Goal: Information Seeking & Learning: Learn about a topic

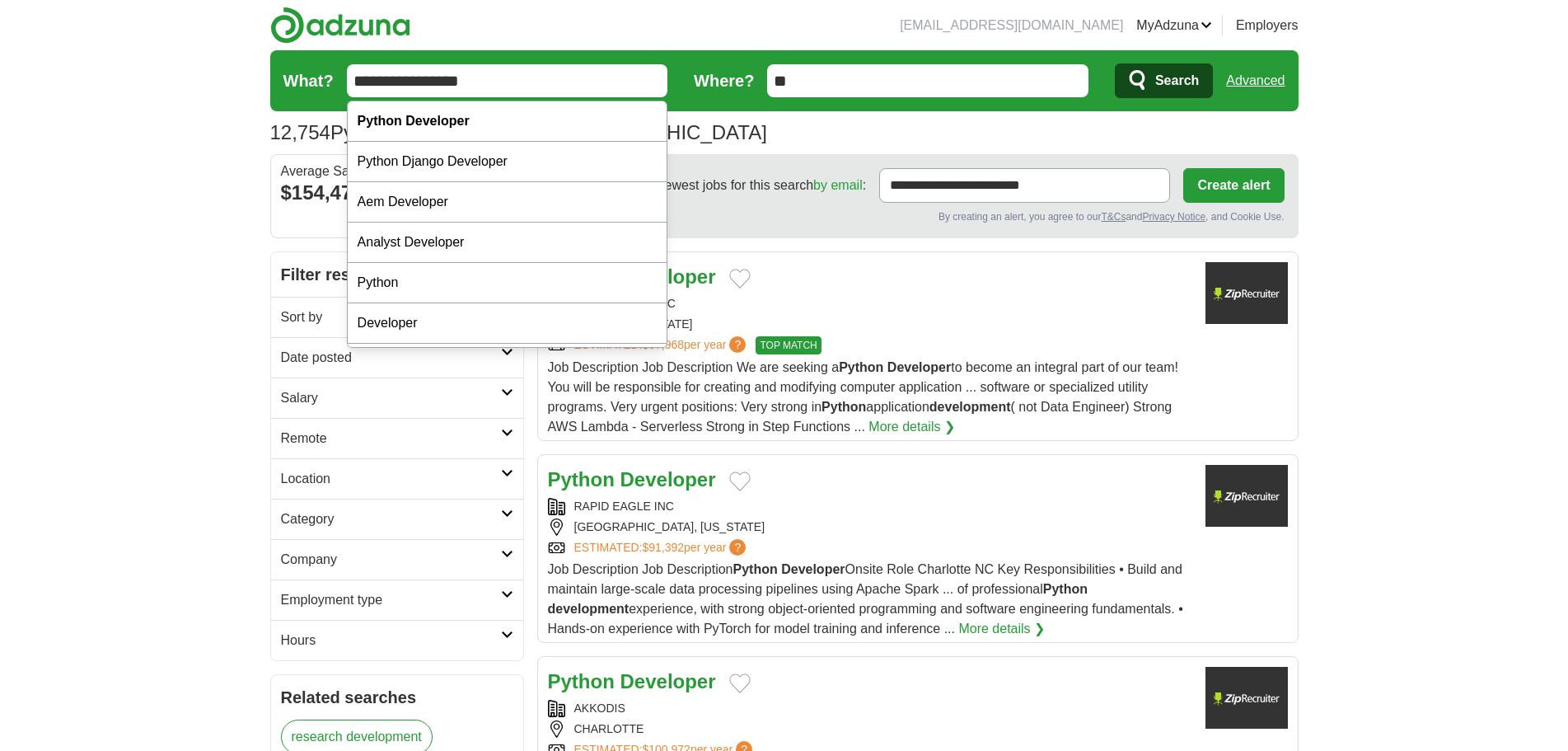
drag, startPoint x: 460, startPoint y: 78, endPoint x: 166, endPoint y: 75, distance: 294.0
type input "**********"
click at [1114, 63] on button "Search" at bounding box center [1163, 80] width 98 height 34
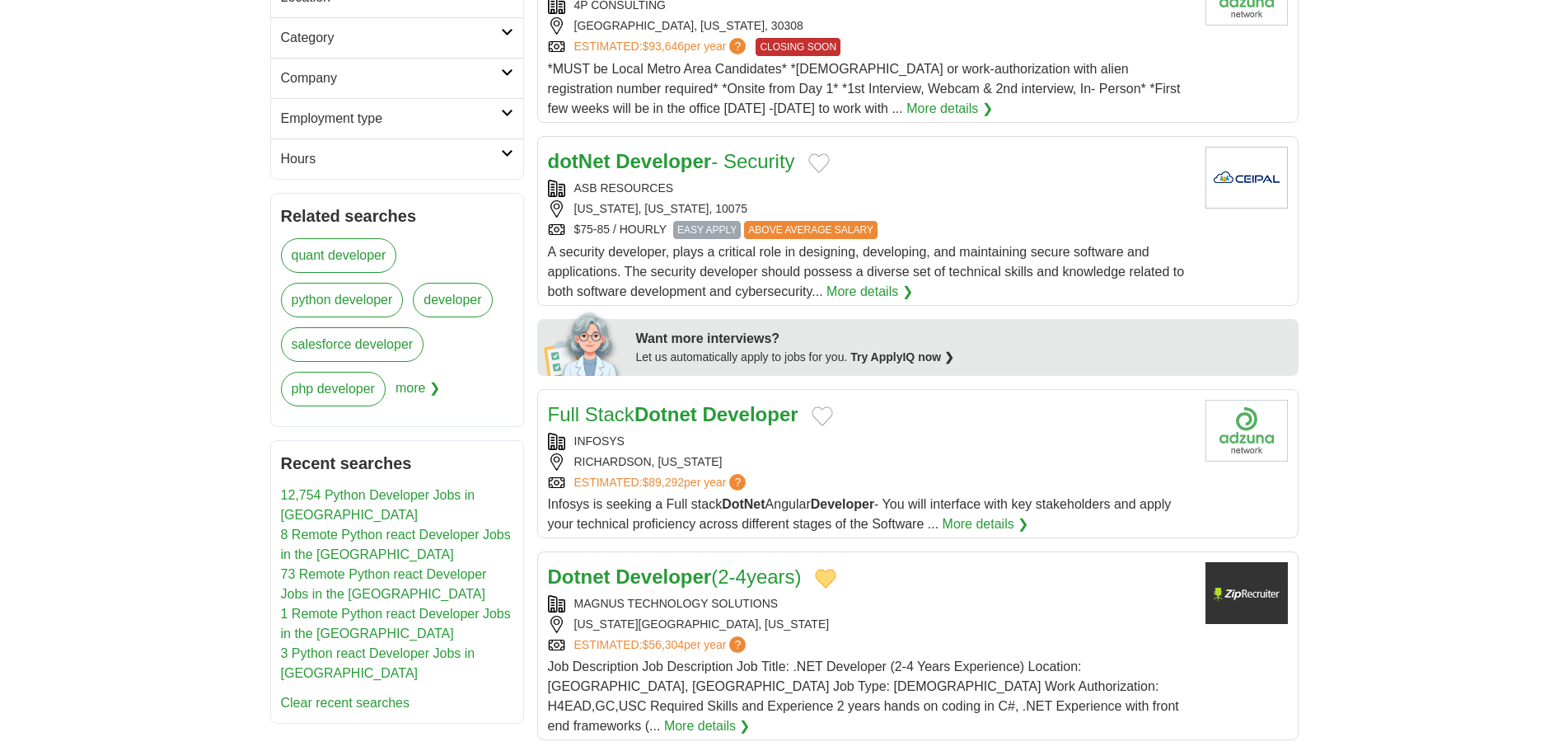
scroll to position [494, 0]
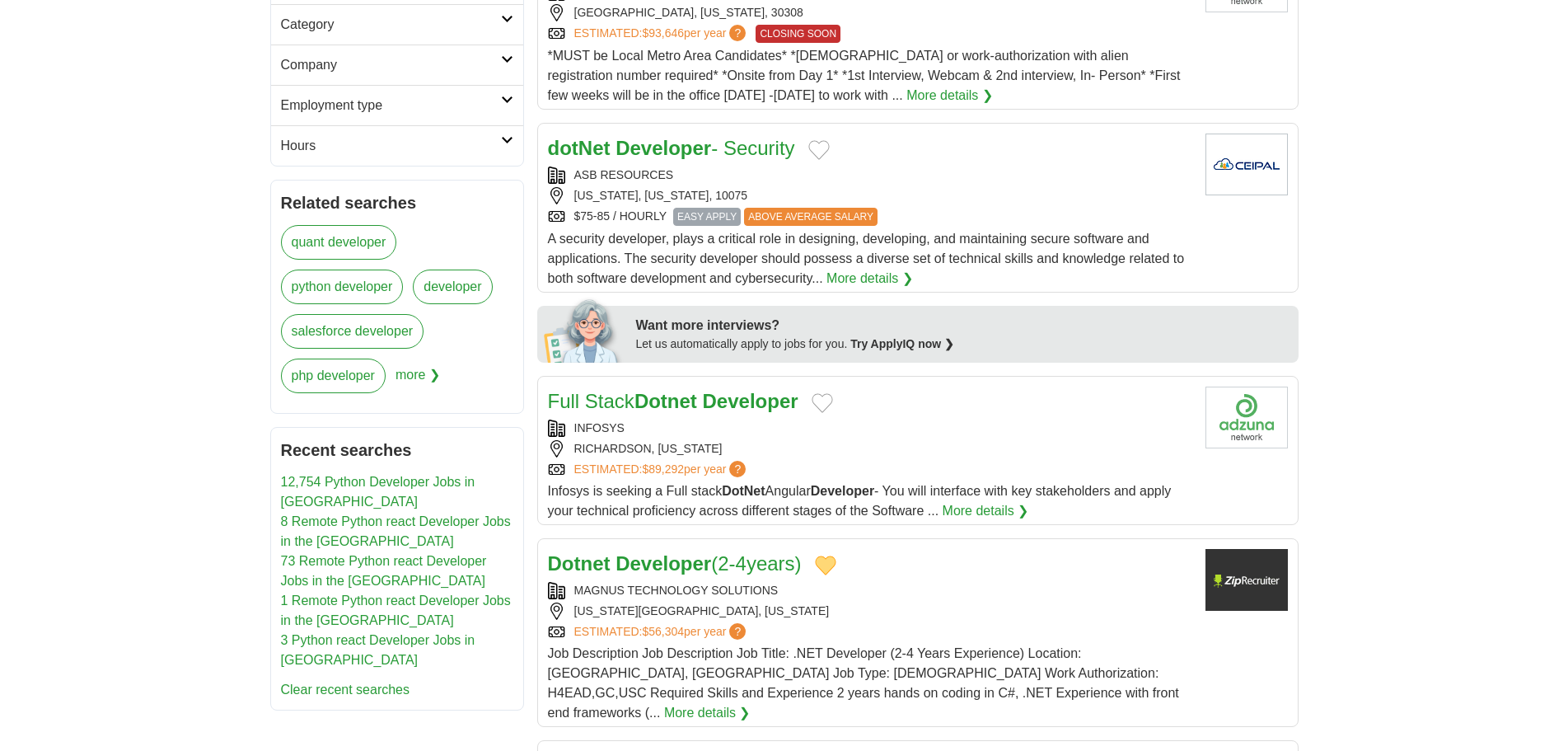
click at [811, 134] on div "dotNet Developer - Security" at bounding box center [869, 149] width 644 height 30
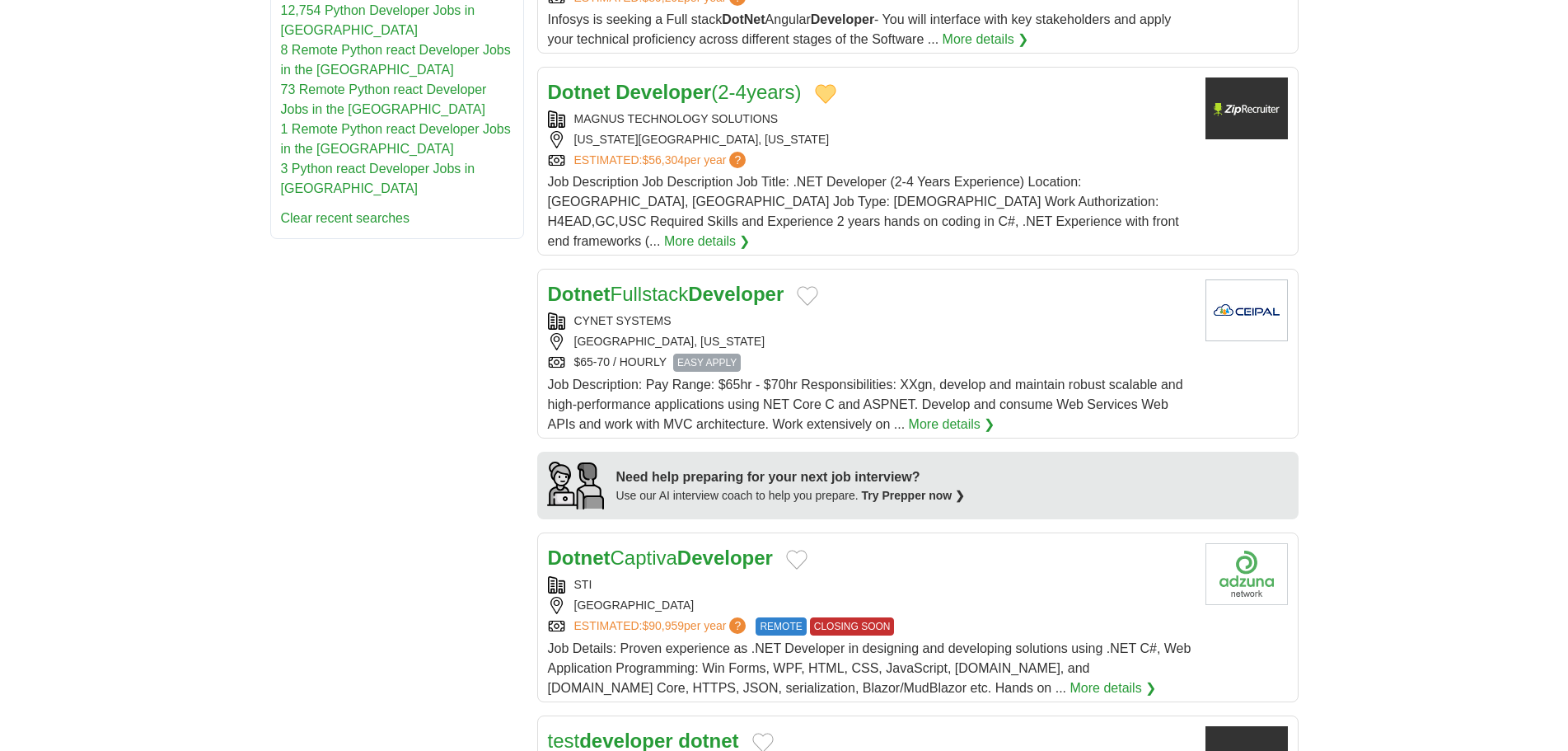
scroll to position [989, 0]
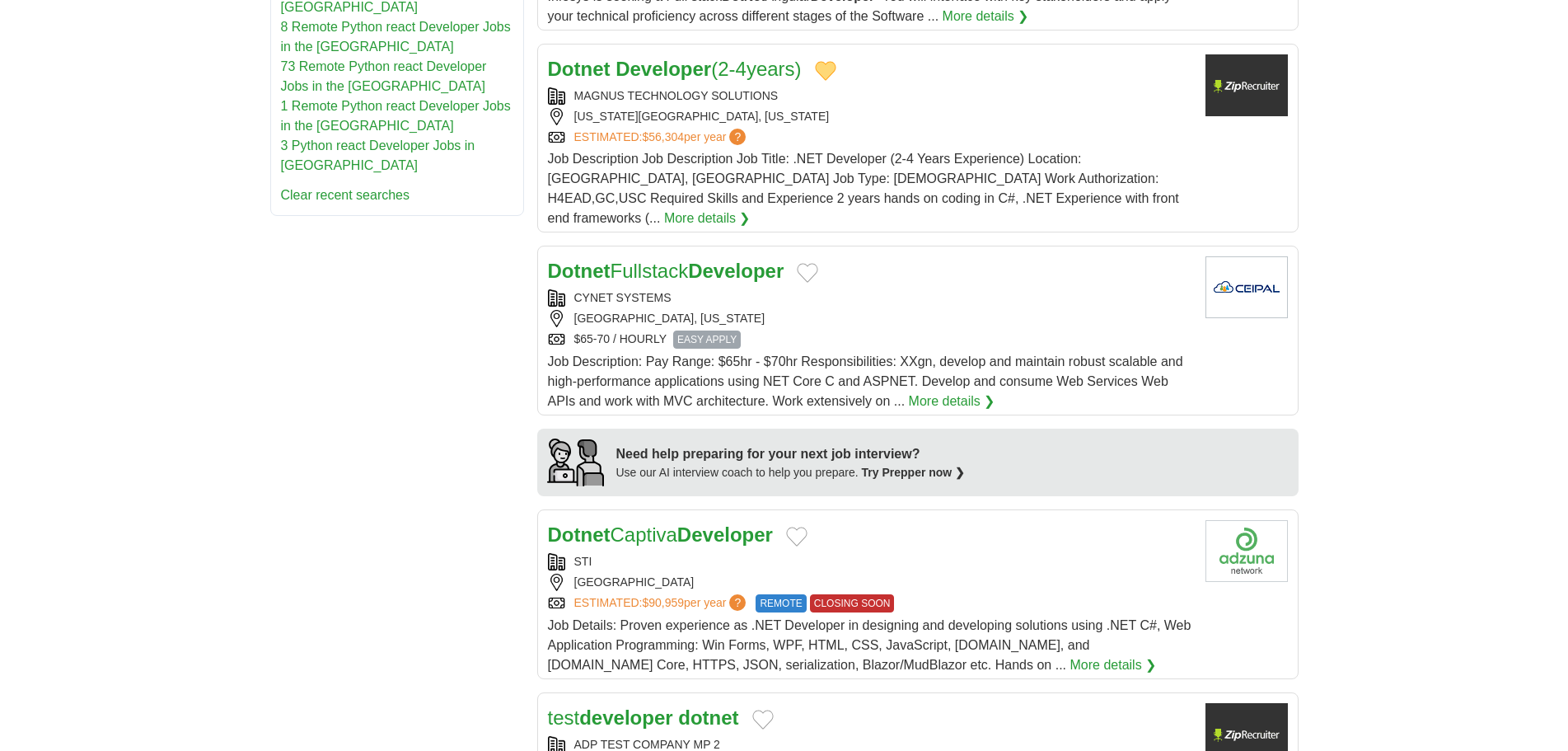
click at [818, 263] on button "Add to favorite jobs" at bounding box center [807, 272] width 21 height 19
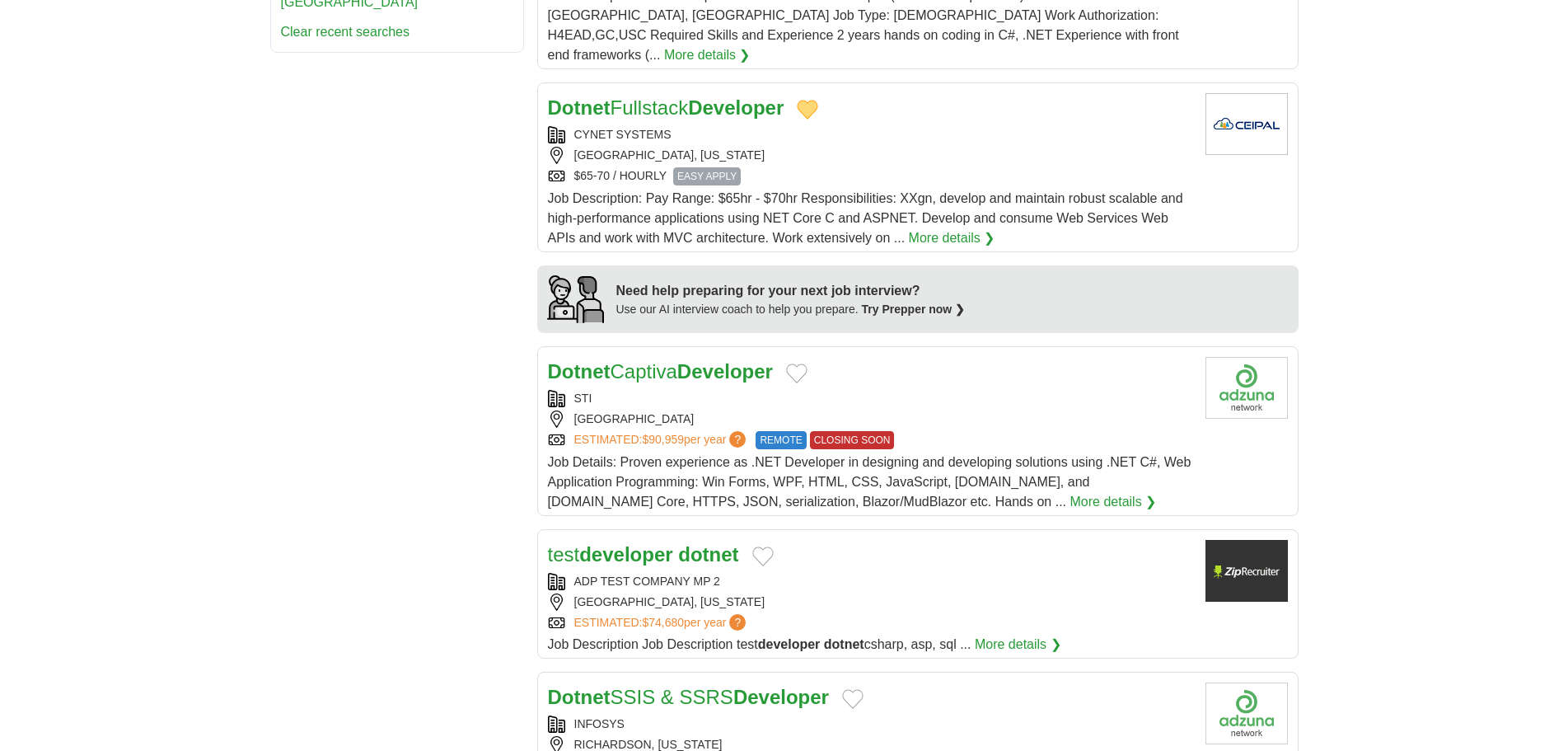
scroll to position [1237, 0]
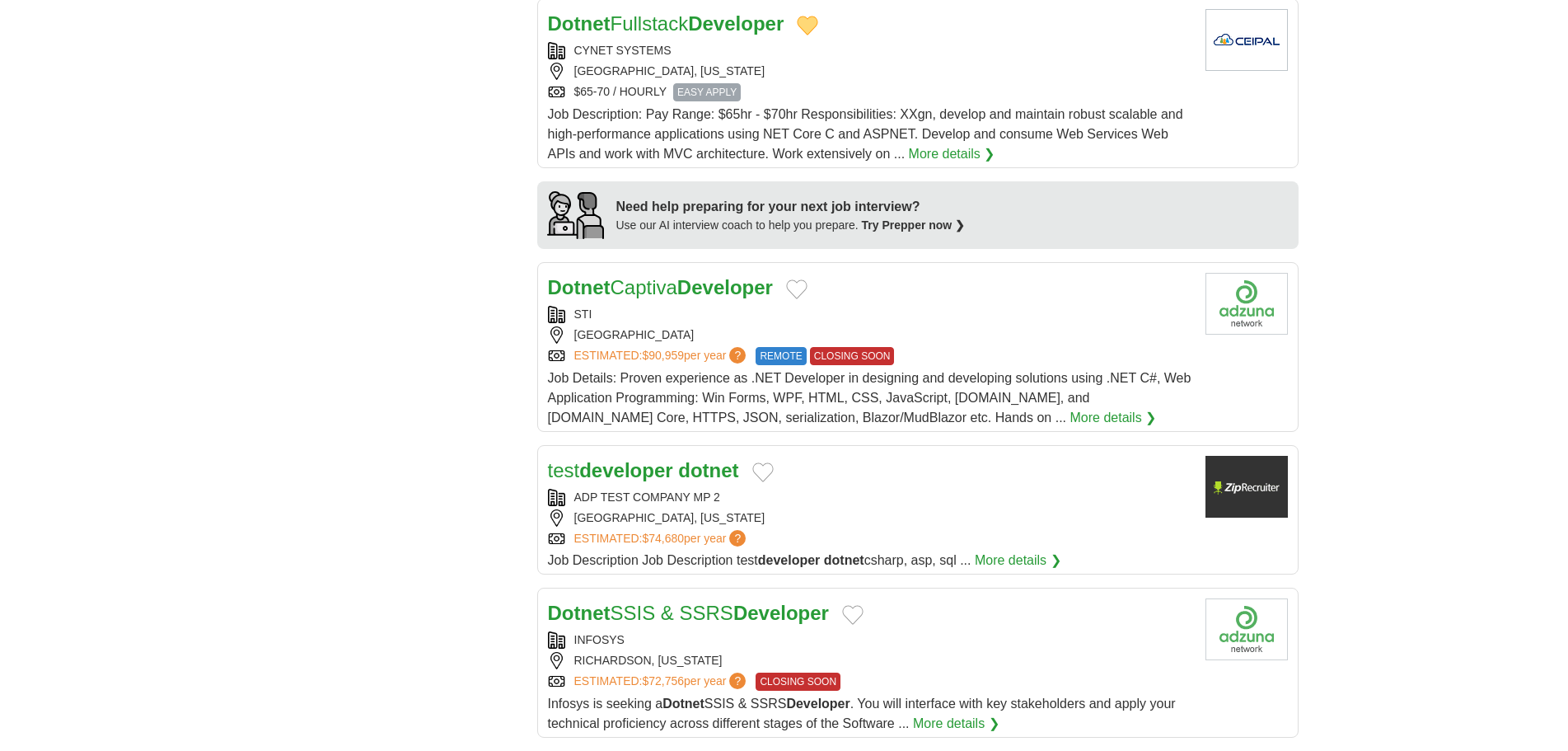
click at [790, 273] on div "Dotnet Captiva Developer" at bounding box center [869, 288] width 644 height 30
drag, startPoint x: 808, startPoint y: 246, endPoint x: 819, endPoint y: 251, distance: 12.1
click at [807, 279] on button "Add to favorite jobs" at bounding box center [796, 289] width 21 height 19
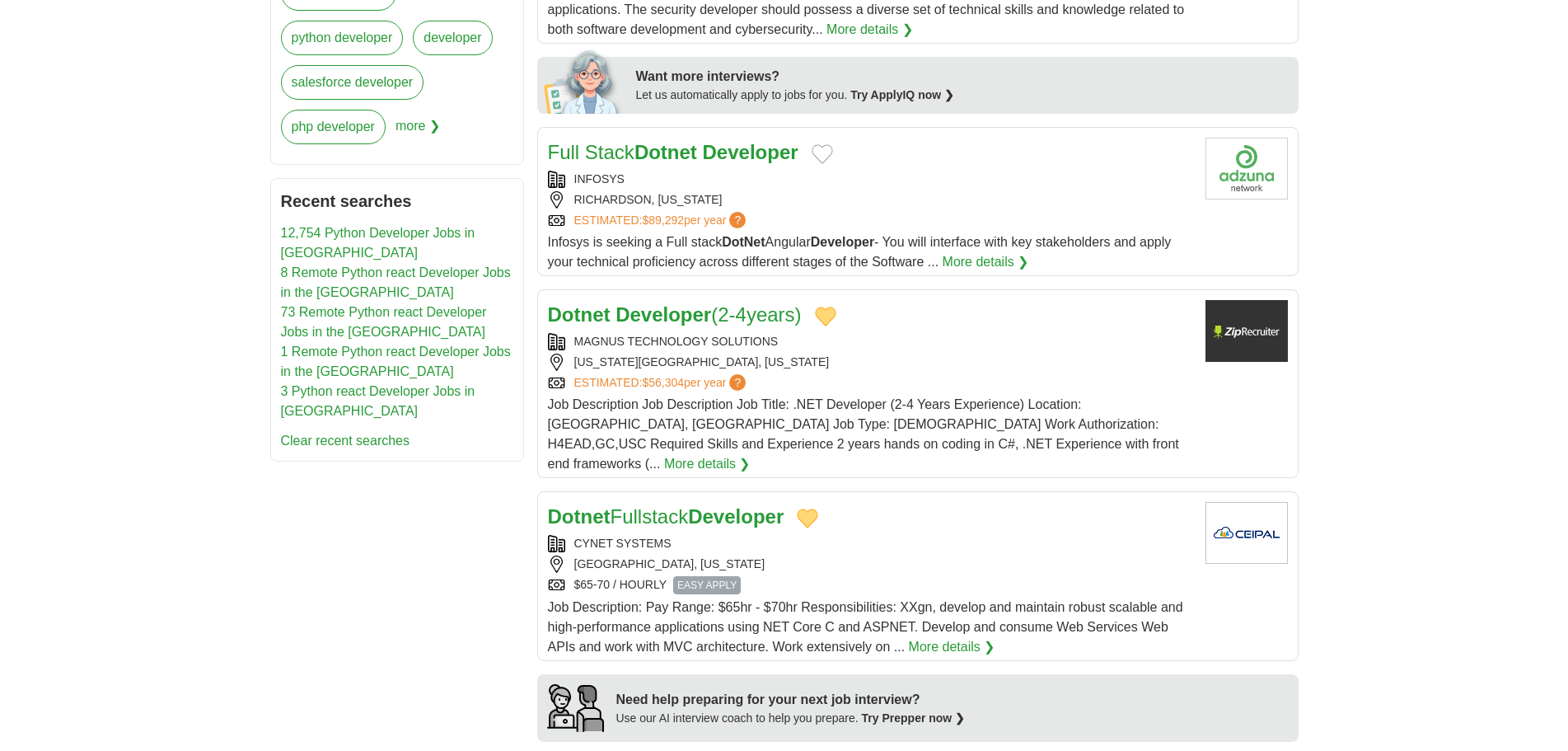
scroll to position [742, 0]
click at [826, 146] on button "Add to favorite jobs" at bounding box center [822, 156] width 21 height 19
click at [1251, 152] on img at bounding box center [1246, 170] width 83 height 62
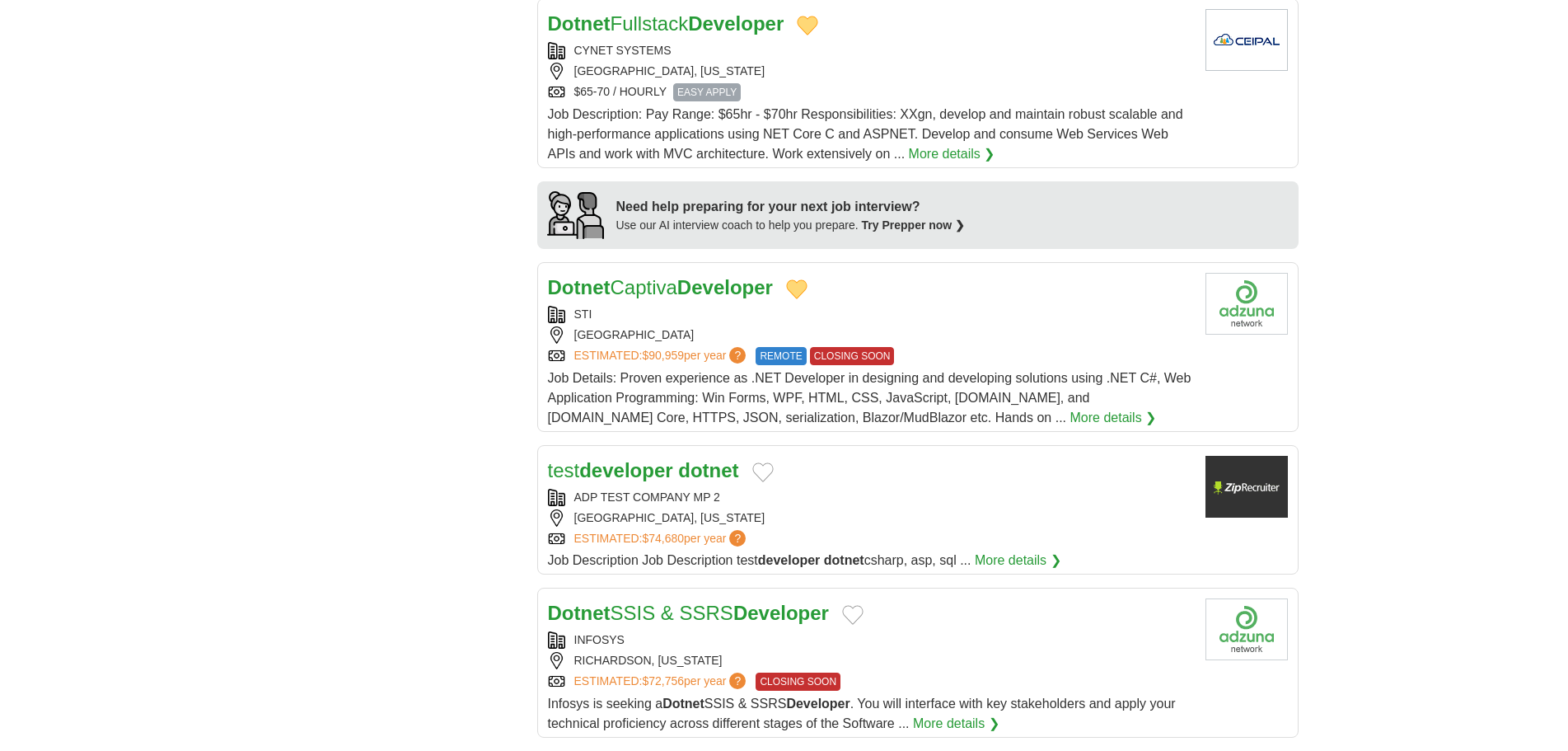
scroll to position [1648, 0]
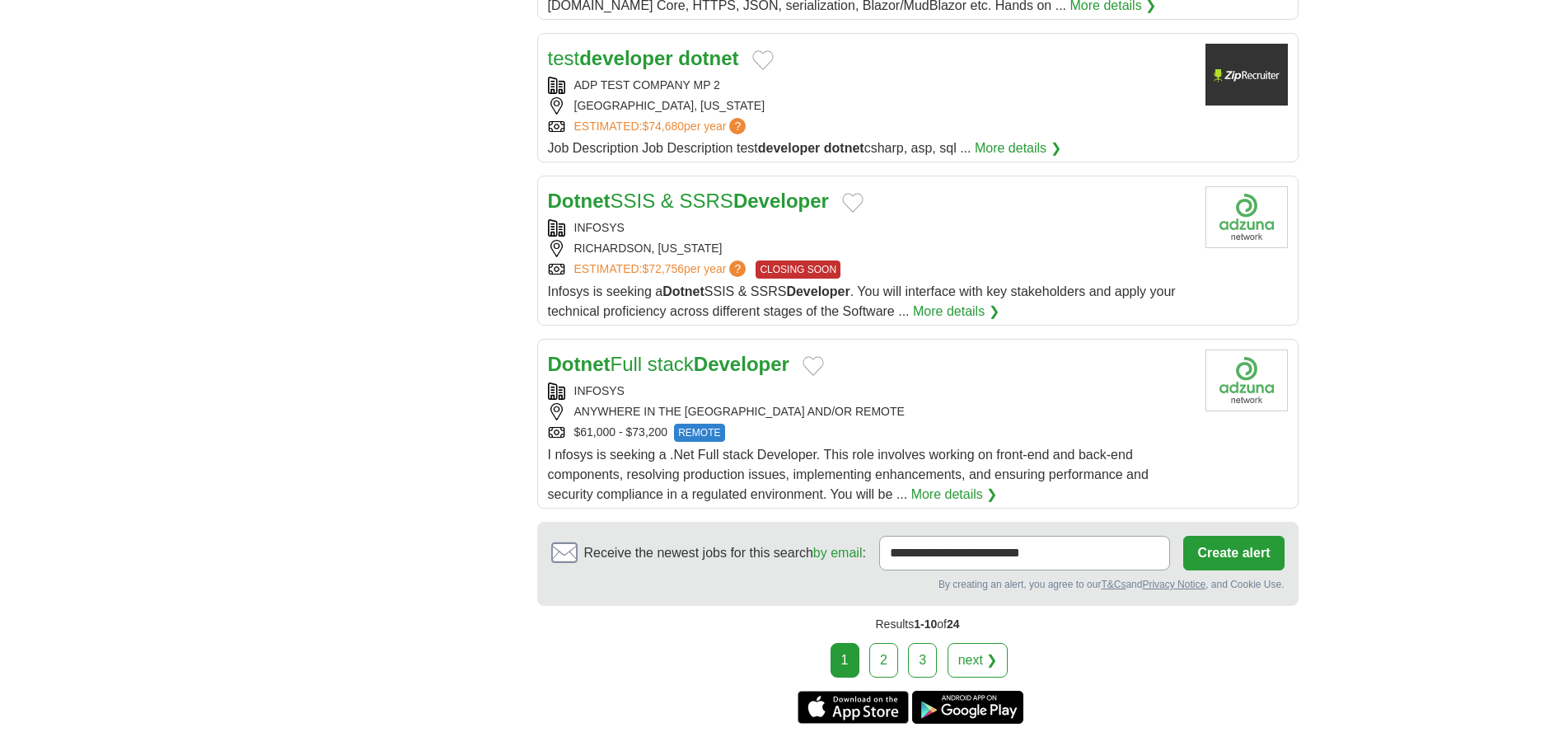
click at [824, 356] on button "Add to favorite jobs" at bounding box center [813, 366] width 21 height 19
click at [878, 643] on link "2" at bounding box center [884, 659] width 29 height 34
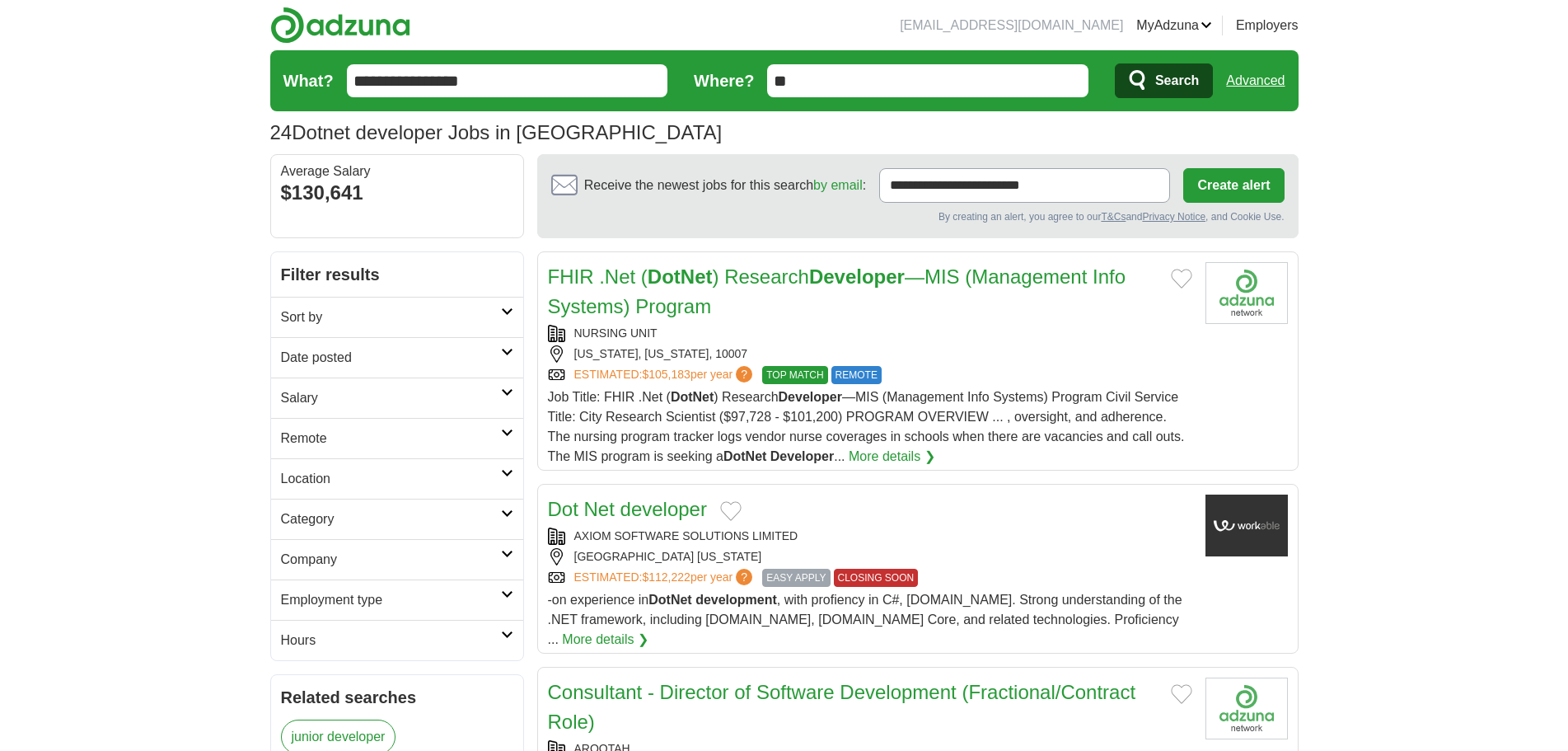
click at [1182, 272] on button "Add to favorite jobs" at bounding box center [1181, 279] width 21 height 19
click at [966, 317] on h2 "FHIR .Net ( DotNet ) Research Developer —MIS (Management Info Systems) Program" at bounding box center [853, 291] width 610 height 59
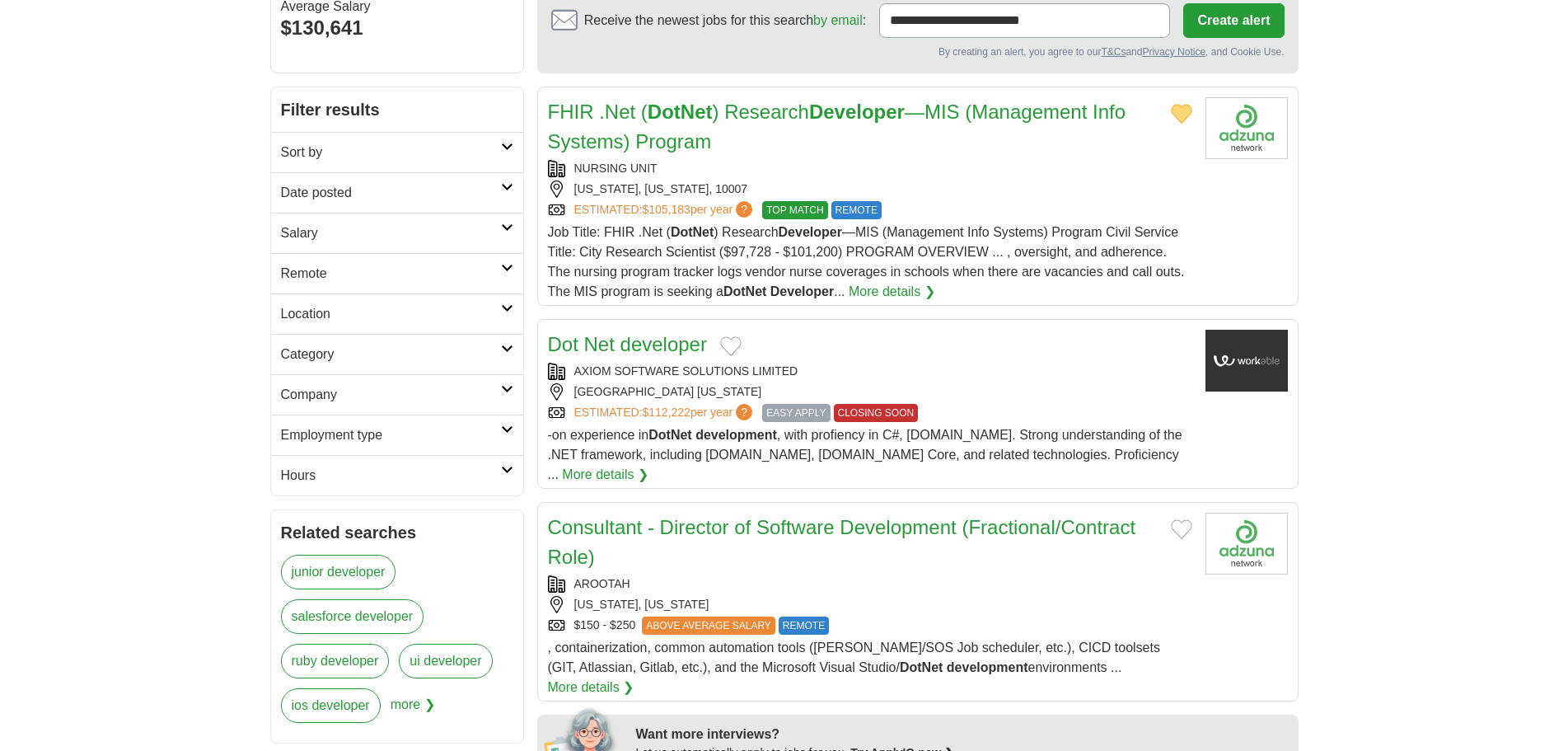
click at [736, 350] on button "Add to favorite jobs" at bounding box center [730, 346] width 21 height 19
click at [985, 367] on div "AXIOM SOFTWARE SOLUTIONS LIMITED" at bounding box center [869, 371] width 644 height 18
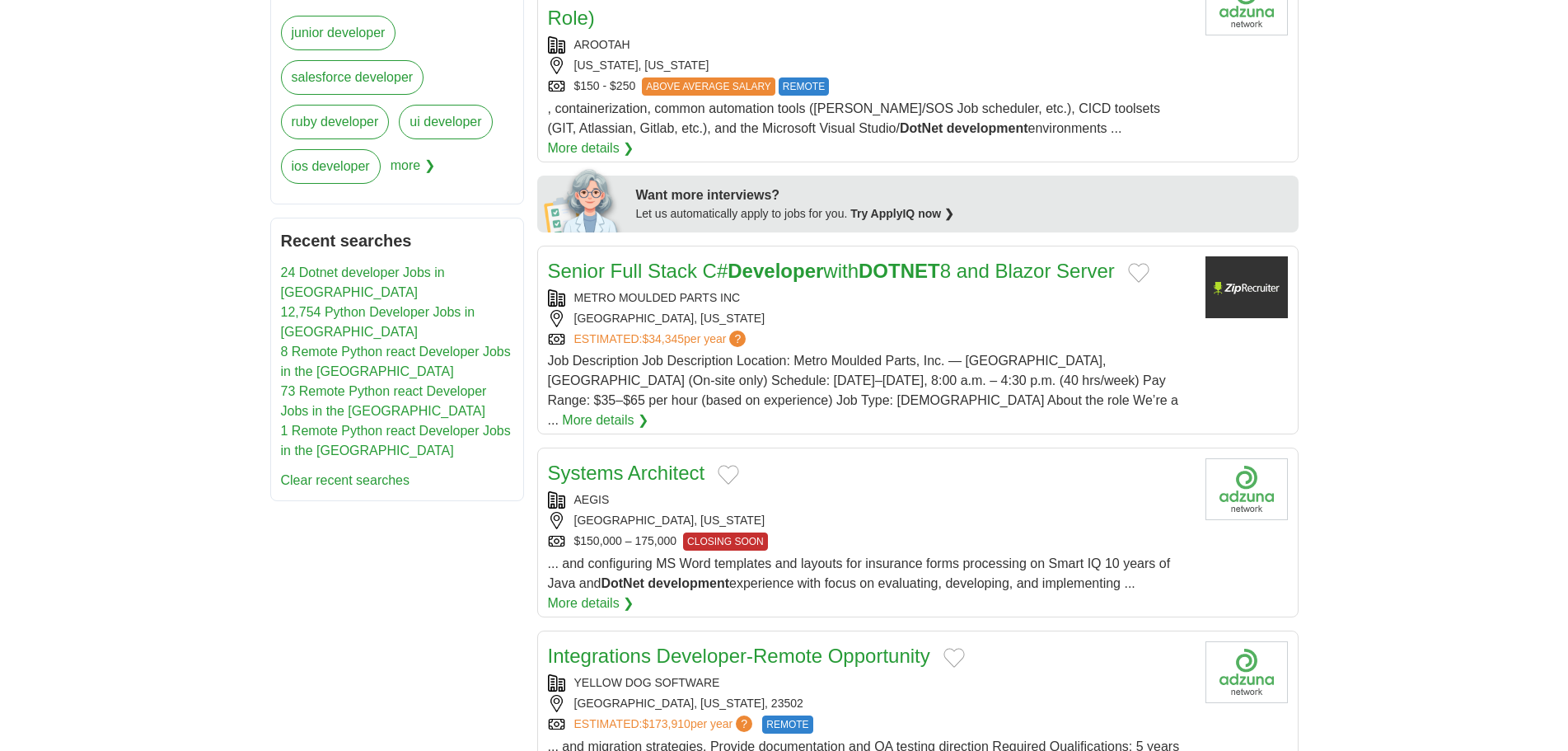
scroll to position [742, 0]
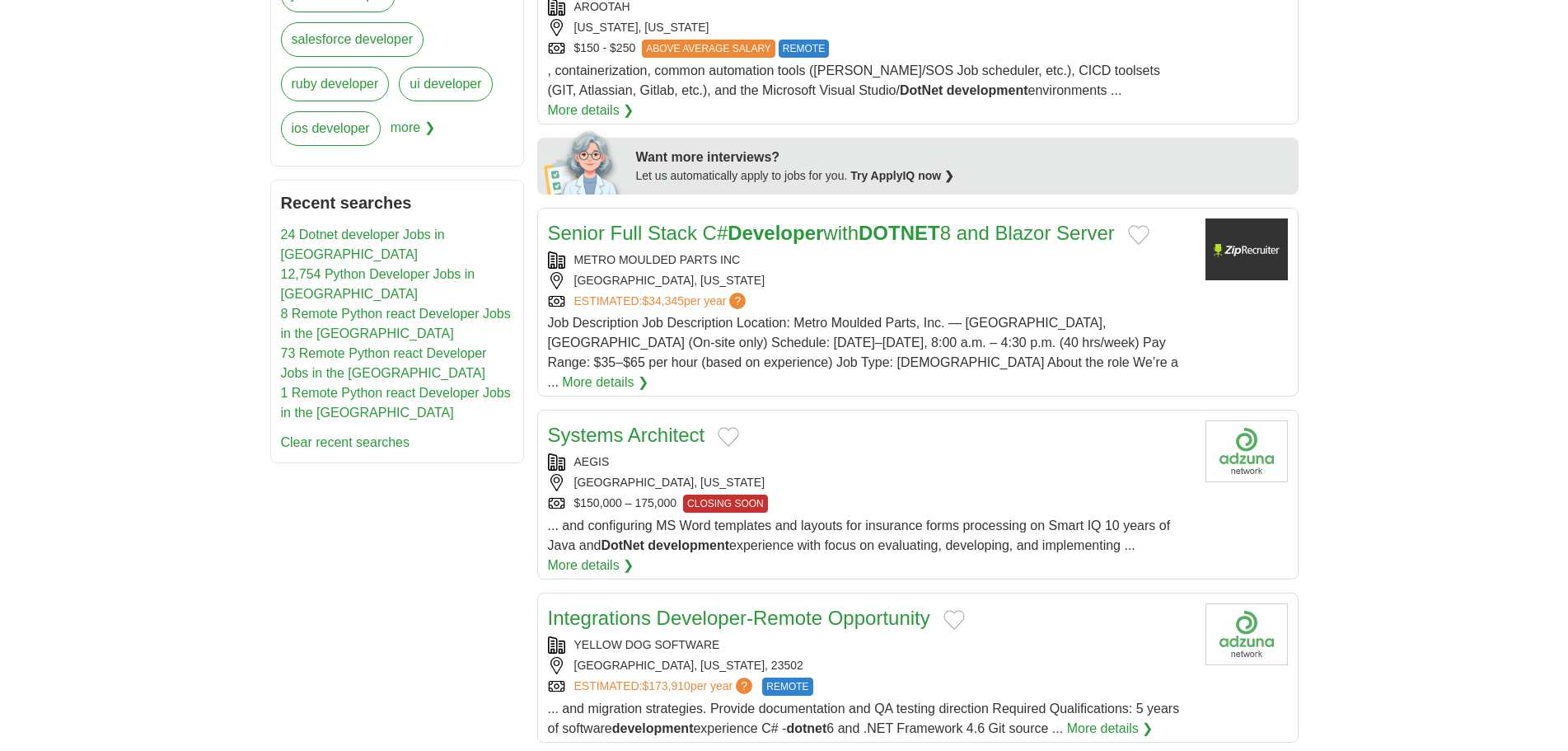
click at [1150, 225] on button "Add to favorite jobs" at bounding box center [1138, 234] width 21 height 19
click at [1035, 251] on div "METRO MOULDED PARTS INC" at bounding box center [869, 260] width 644 height 18
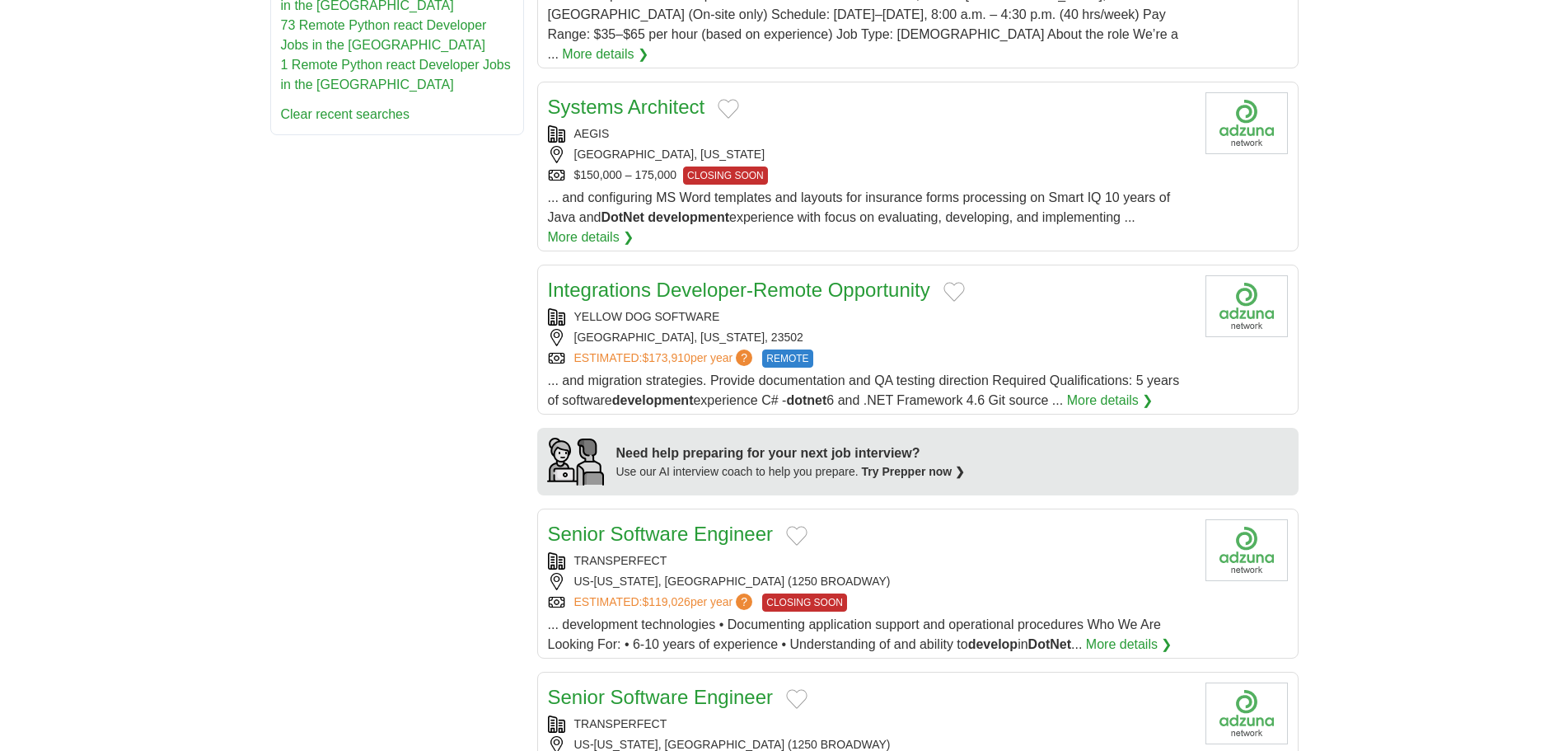
scroll to position [1072, 0]
click at [950, 280] on button "Add to favorite jobs" at bounding box center [954, 290] width 21 height 19
click at [955, 327] on div "NORFOLK, VIRGINIA, 23502" at bounding box center [869, 336] width 644 height 18
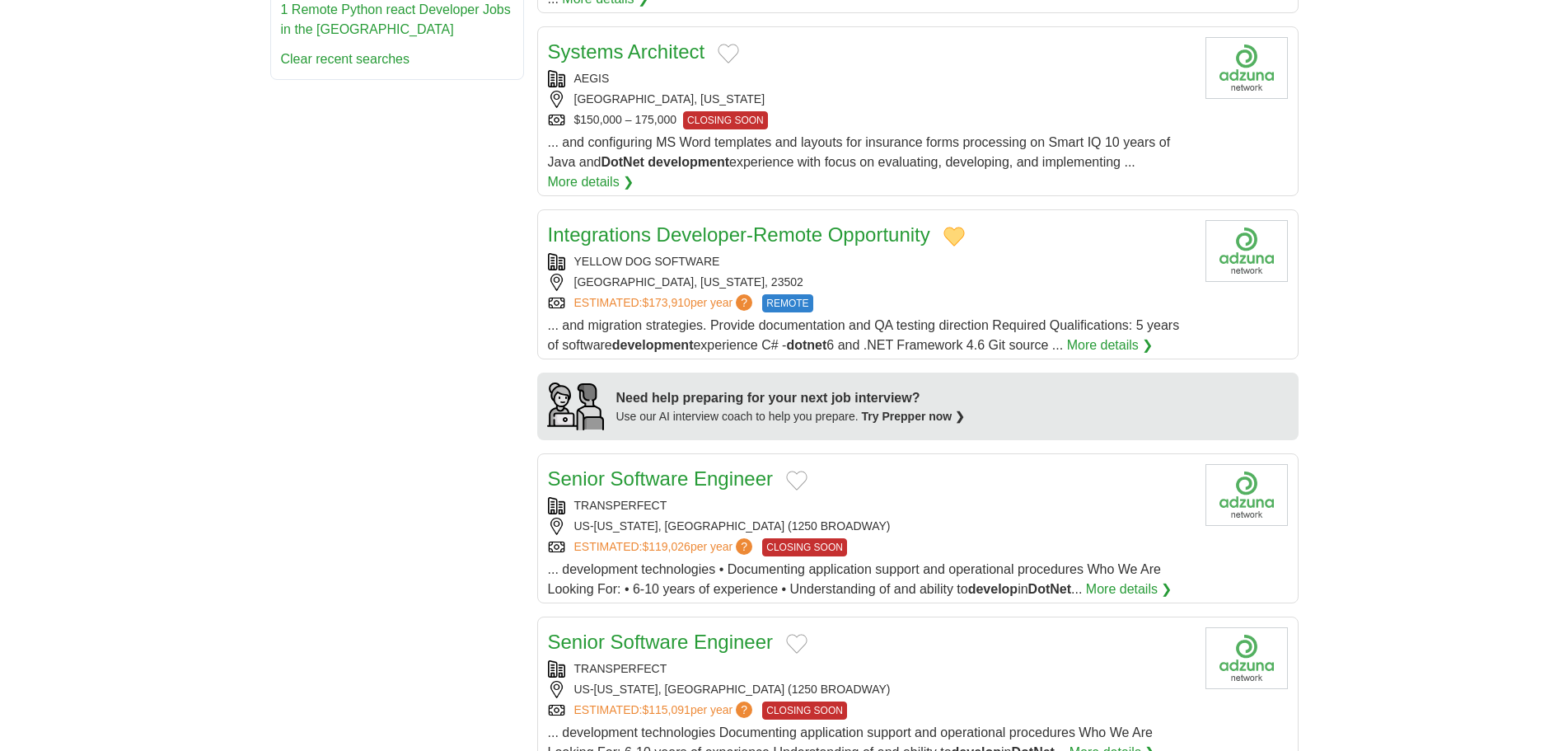
scroll to position [1154, 0]
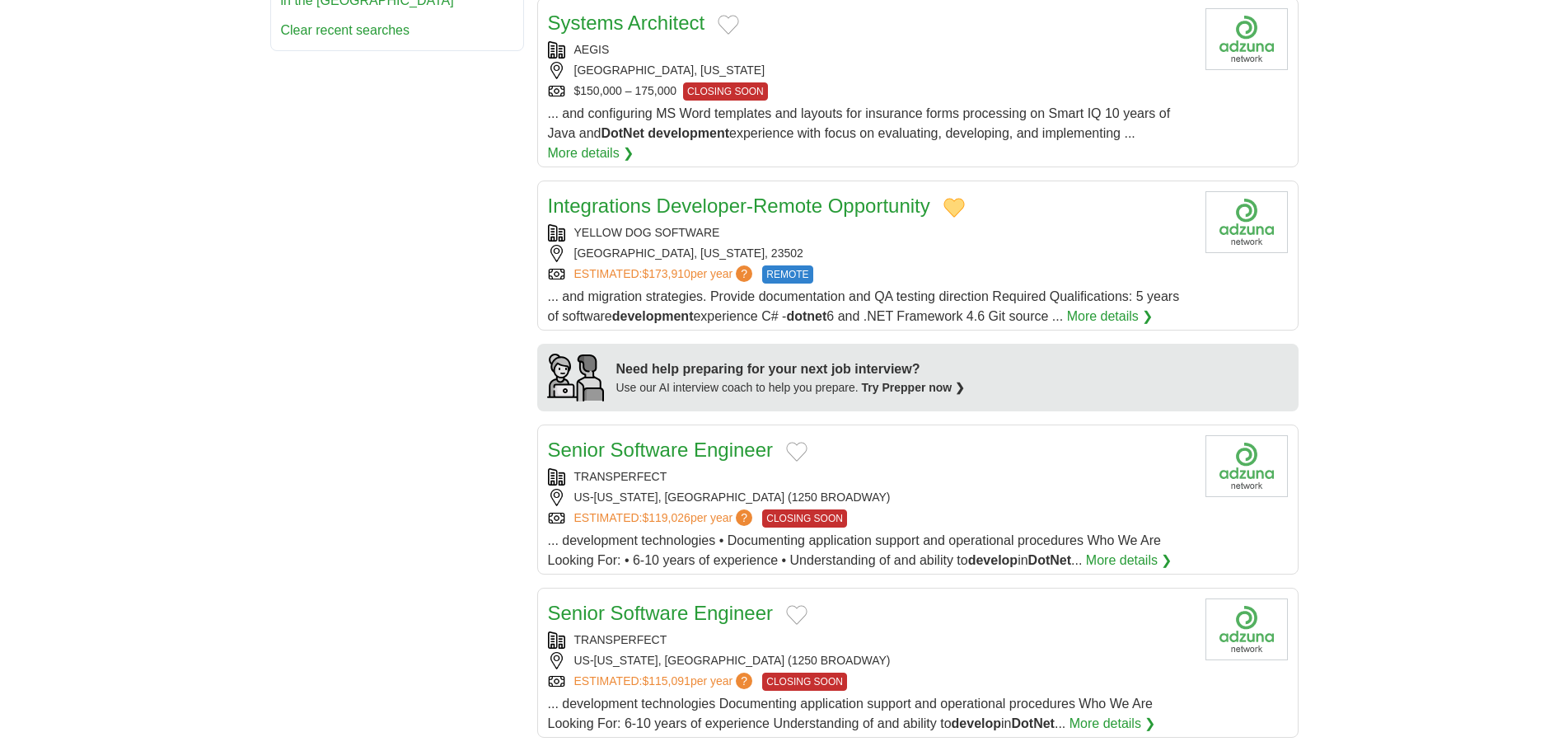
click at [800, 442] on button "Add to favorite jobs" at bounding box center [796, 451] width 21 height 19
click at [727, 439] on link "Senior Software Engineer" at bounding box center [661, 450] width 226 height 22
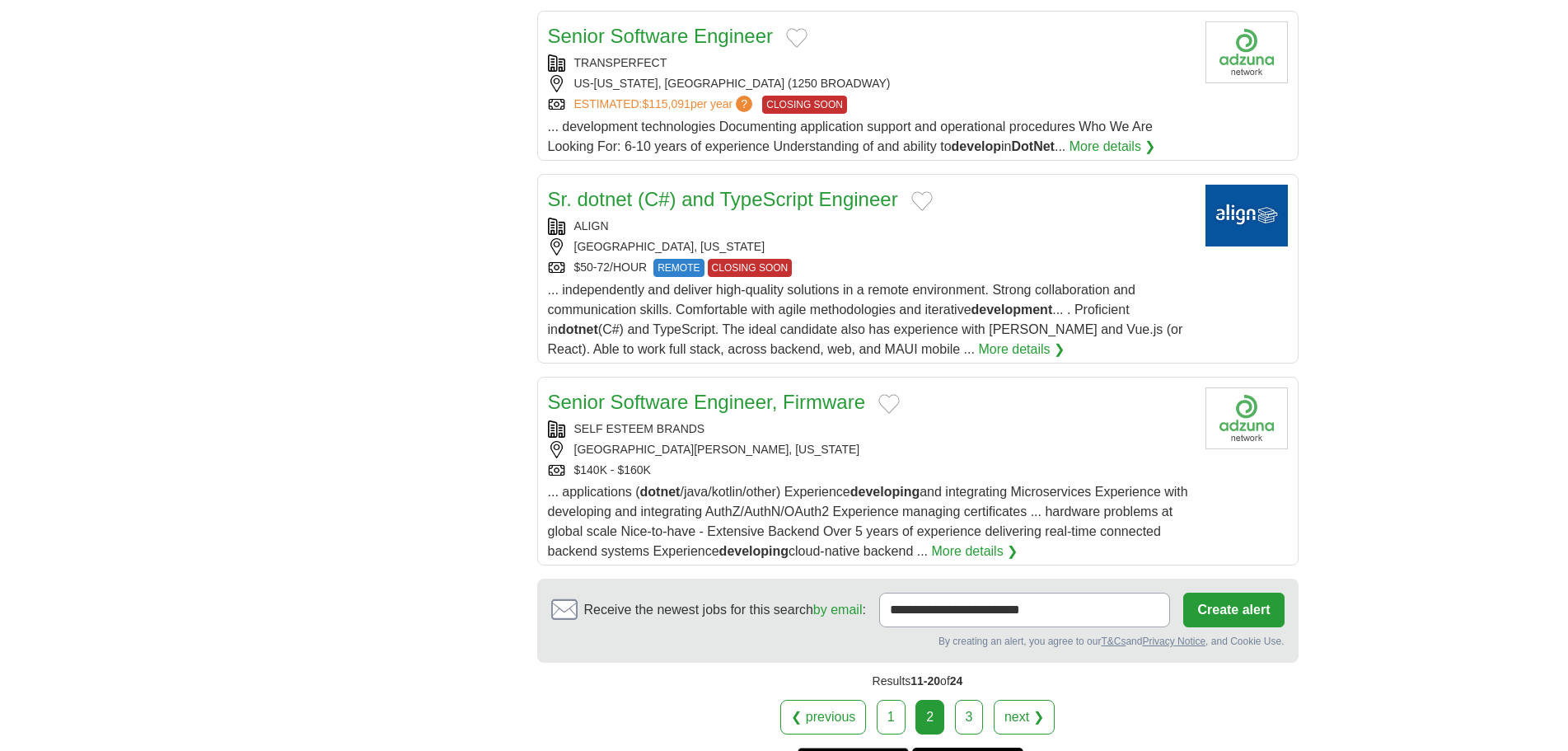
scroll to position [1483, 0]
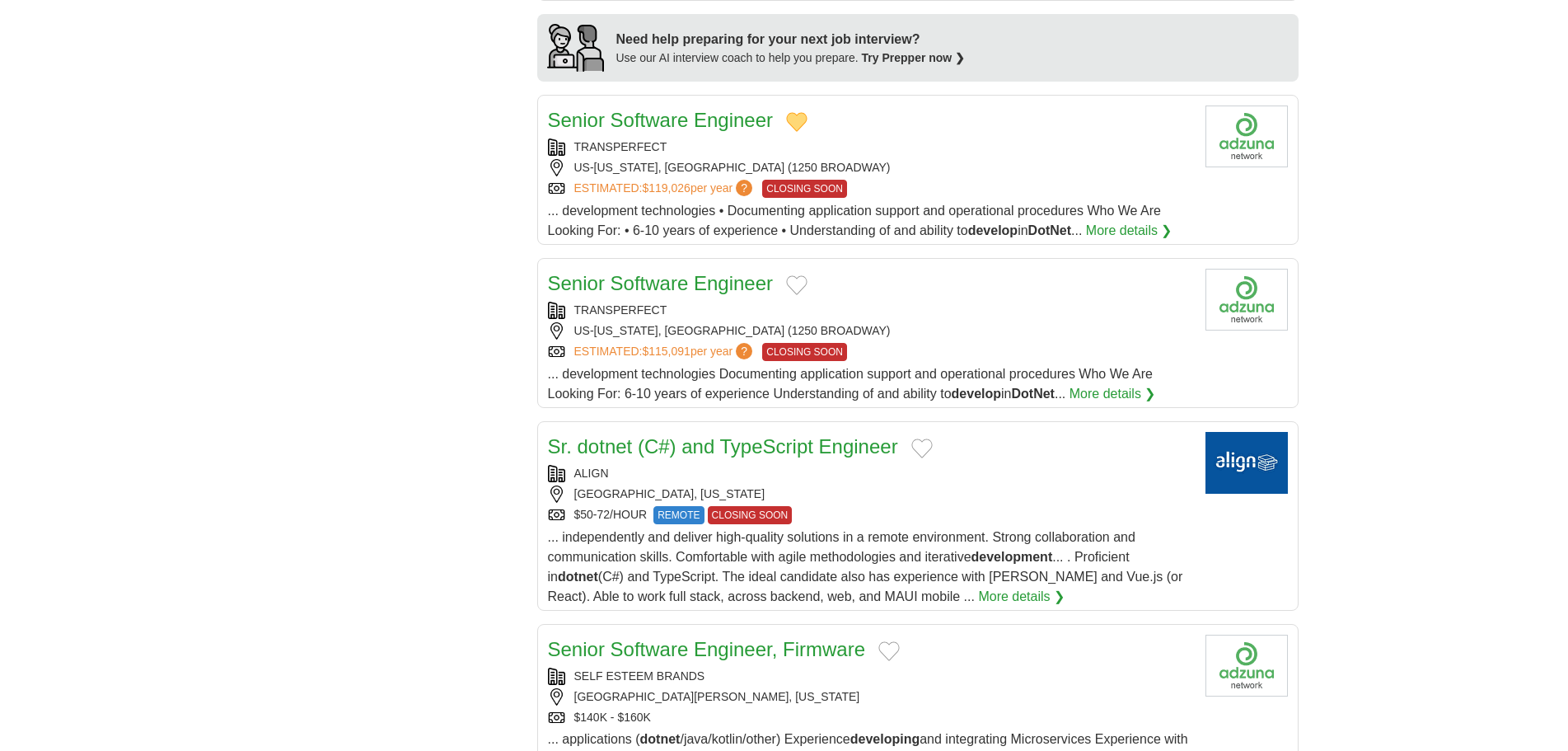
click at [909, 432] on div "Sr. dotnet (C#) and TypeScript Engineer" at bounding box center [869, 447] width 644 height 30
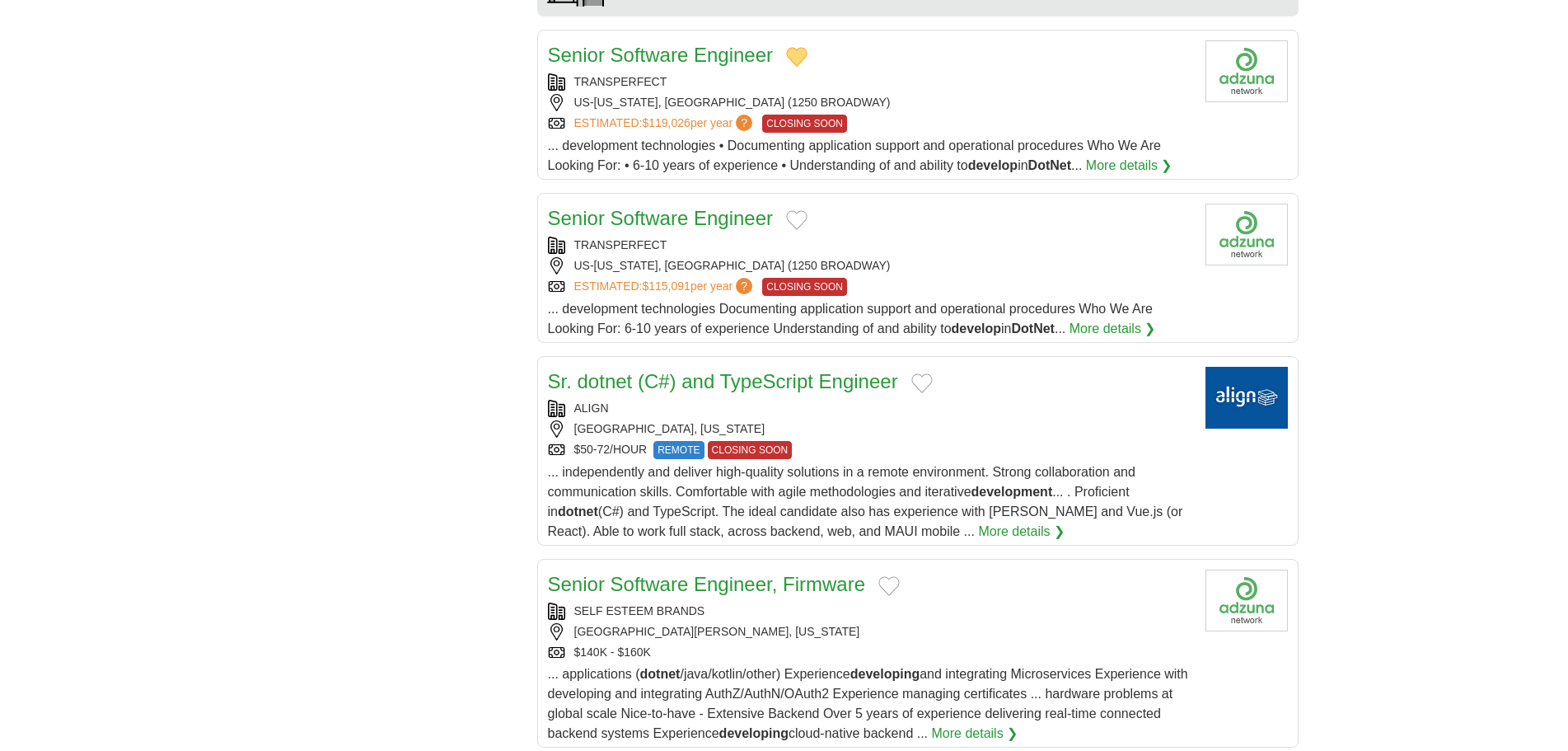
scroll to position [1648, 0]
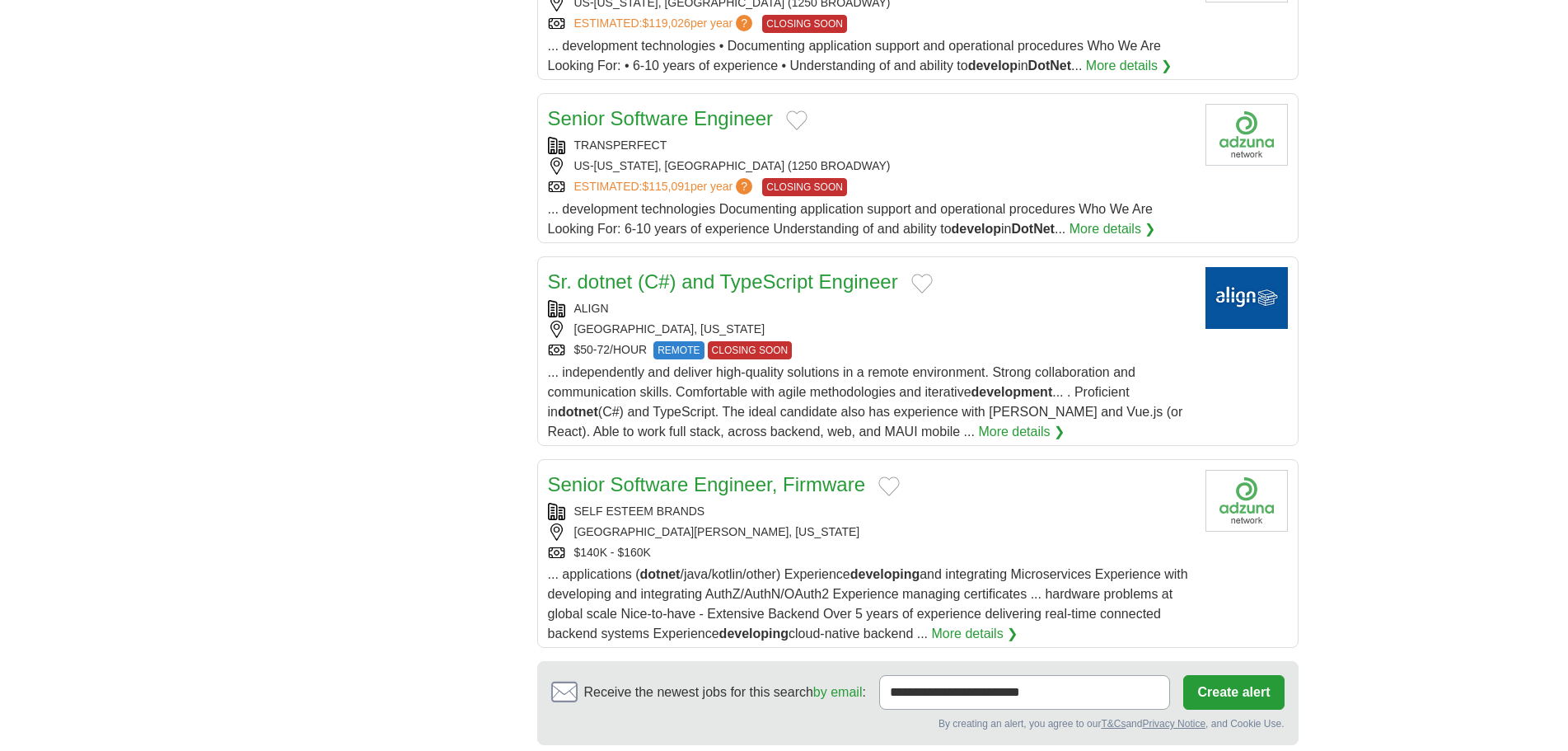
click at [925, 273] on button "Add to favorite jobs" at bounding box center [921, 283] width 21 height 19
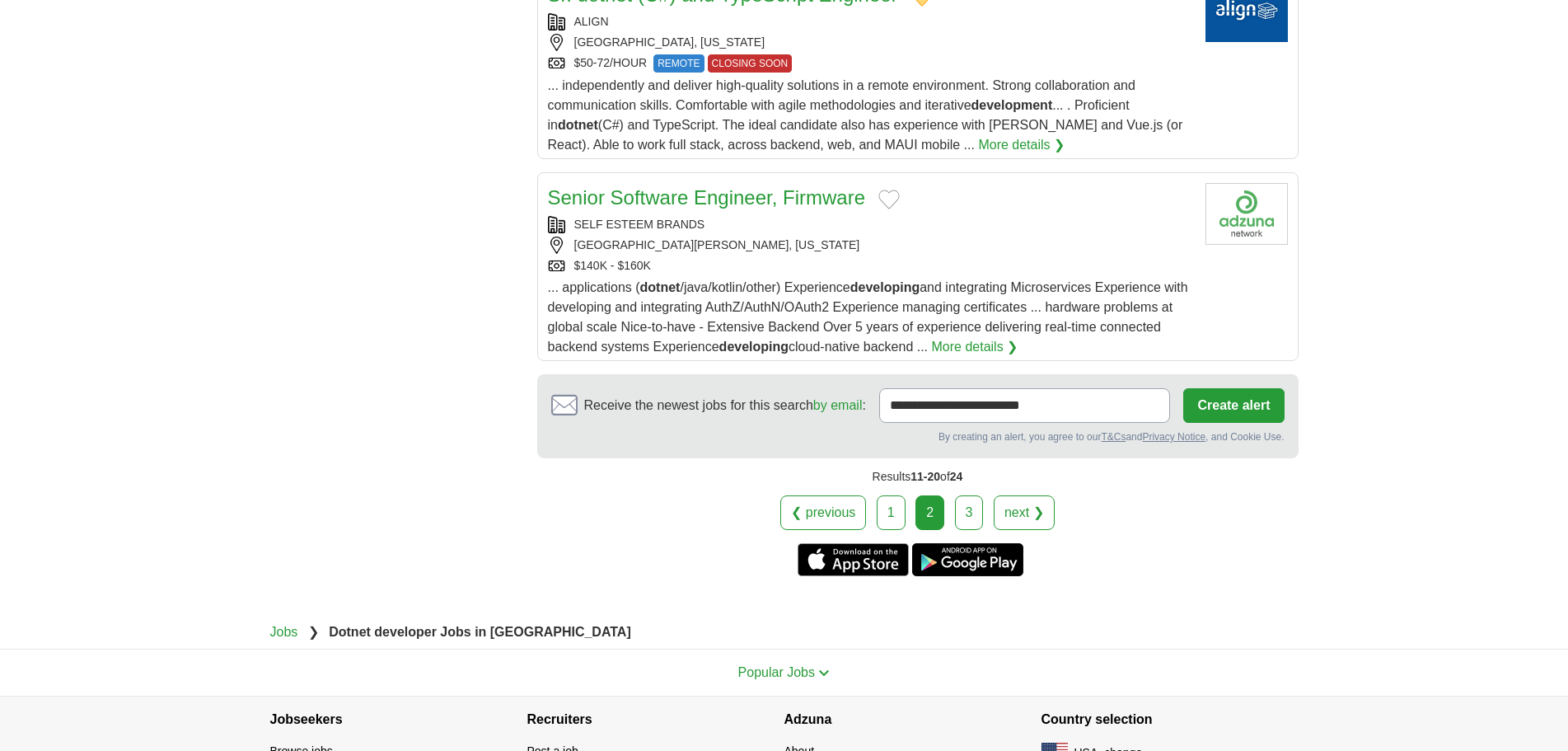
scroll to position [1967, 0]
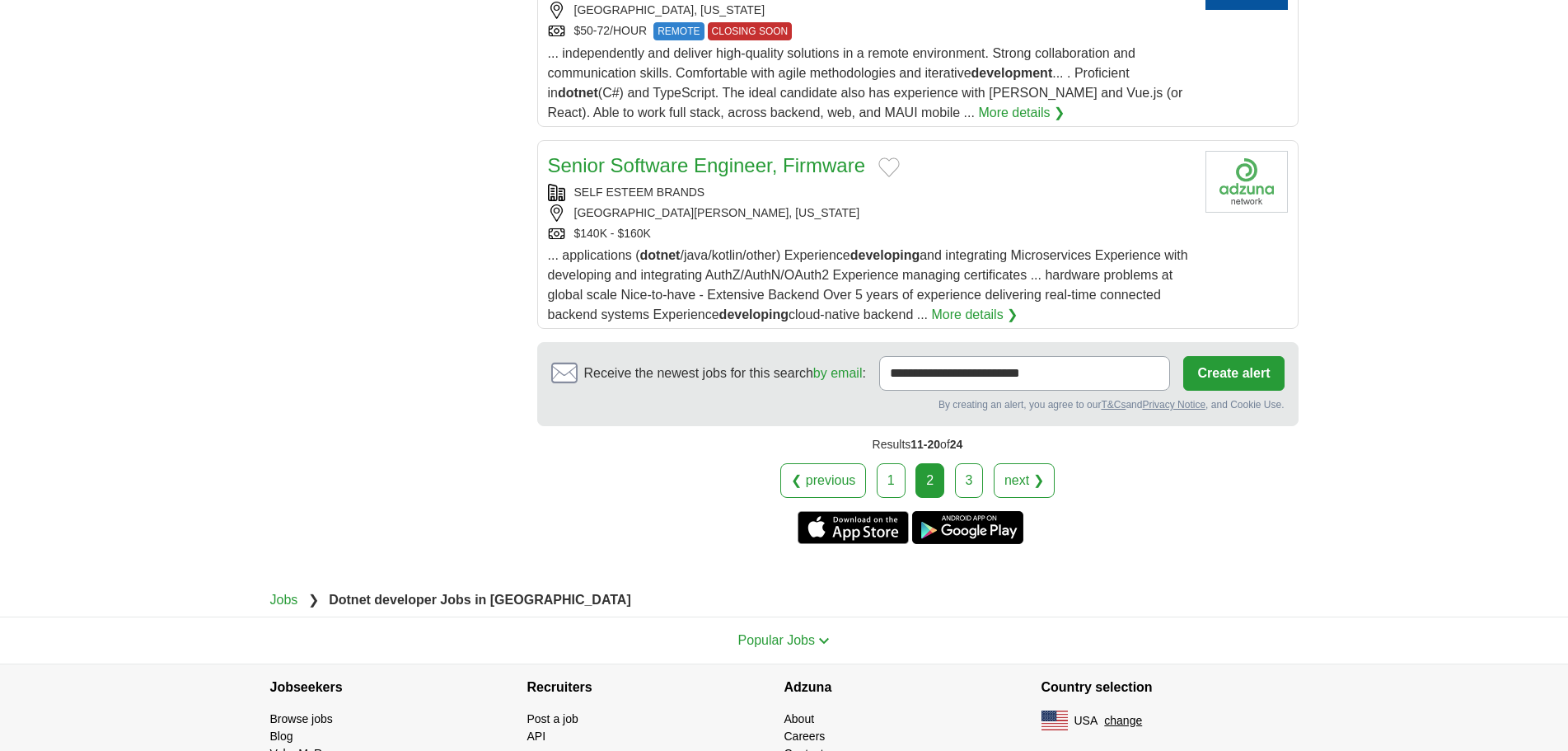
click at [961, 464] on link "3" at bounding box center [969, 480] width 29 height 34
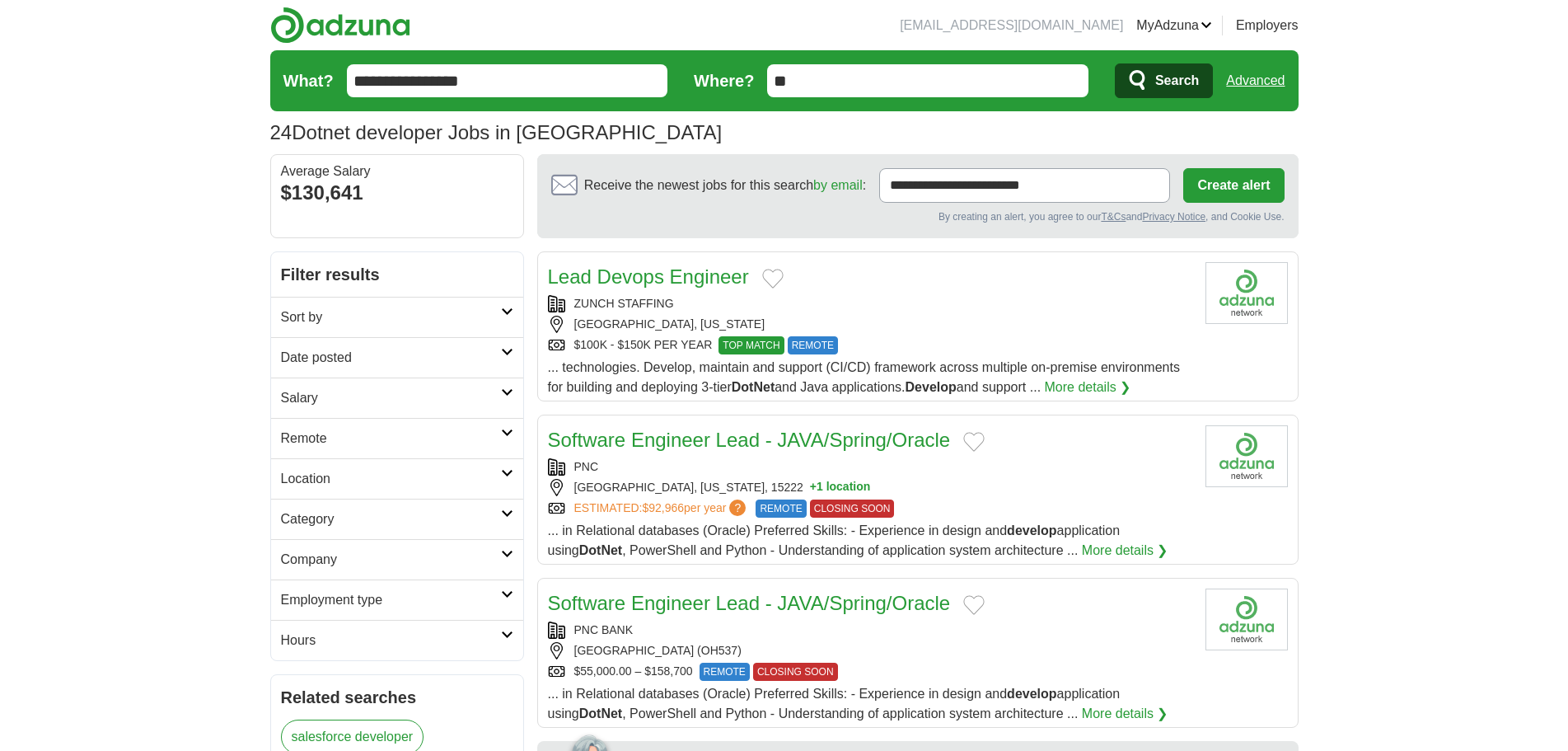
click at [989, 328] on div "PLANO, TEXAS" at bounding box center [869, 324] width 644 height 18
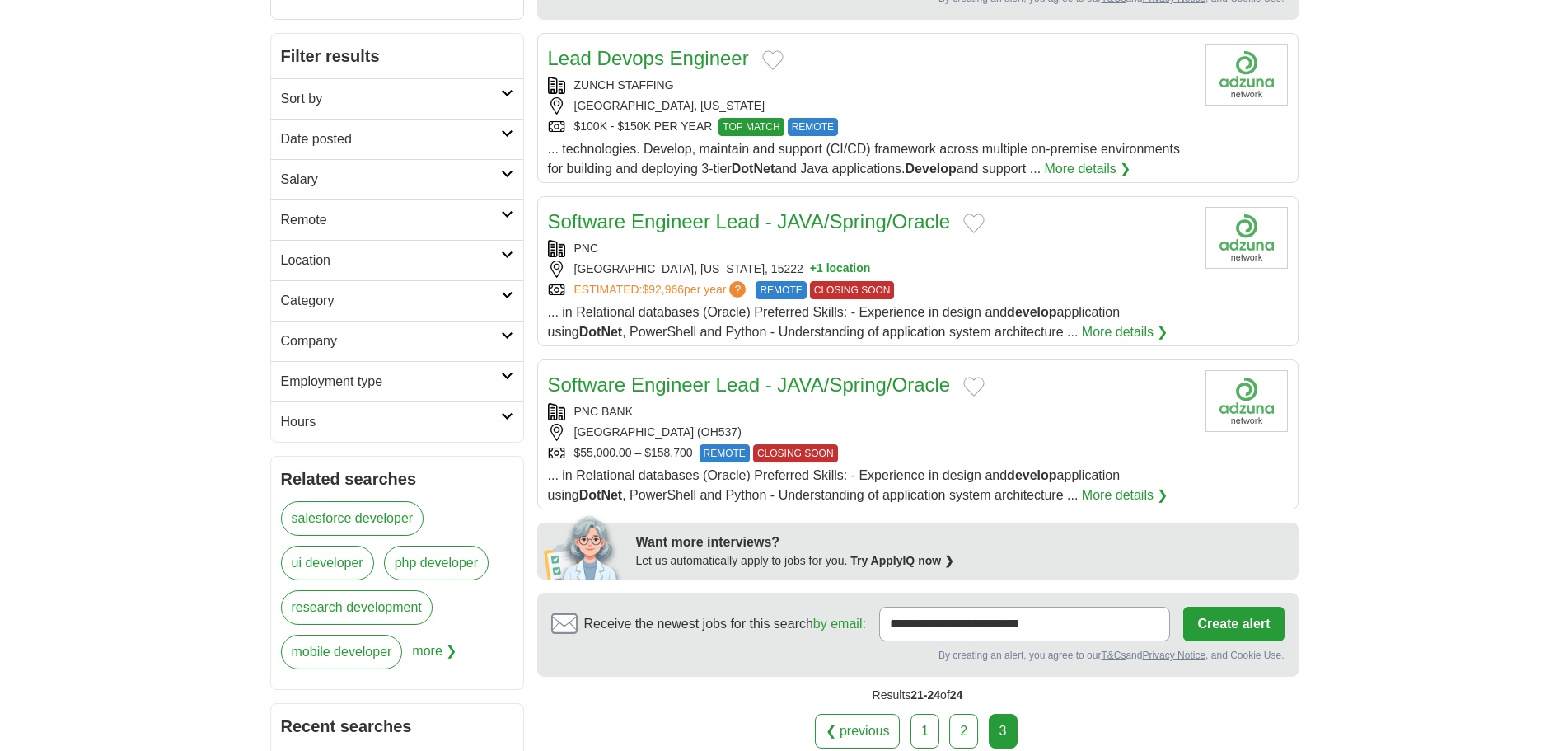
scroll to position [248, 0]
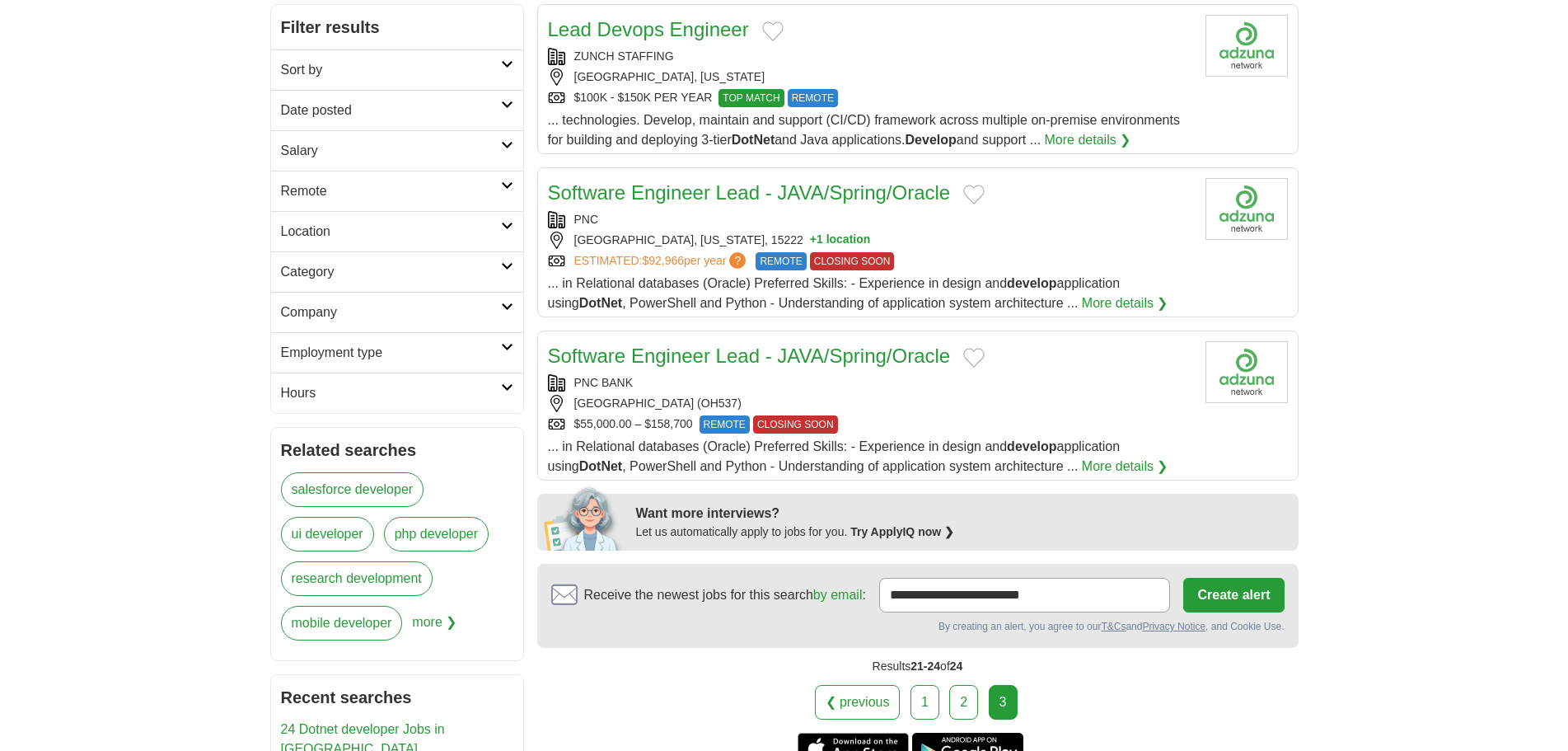
click at [977, 205] on div "Software Engineer Lead - JAVA/Spring/Oracle" at bounding box center [869, 193] width 644 height 30
click at [975, 182] on div "Software Engineer Lead - JAVA/Spring/Oracle" at bounding box center [869, 193] width 644 height 30
click at [969, 191] on button "Add to favorite jobs" at bounding box center [973, 194] width 21 height 19
click at [730, 597] on span "Receive the newest jobs for this search by email :" at bounding box center [725, 595] width 282 height 19
click at [879, 597] on input "**********" at bounding box center [1024, 595] width 292 height 34
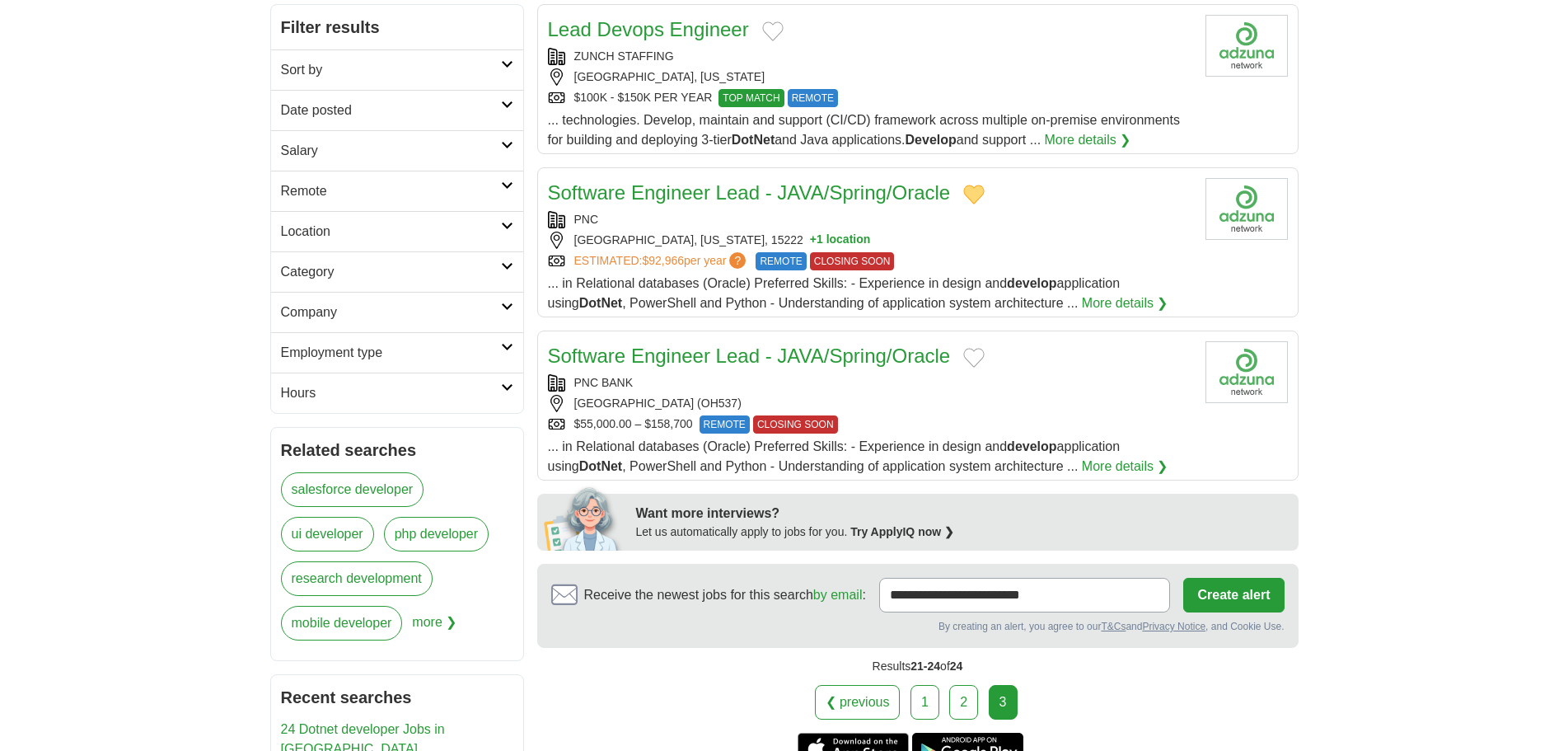
click at [997, 707] on div "3" at bounding box center [1002, 702] width 29 height 34
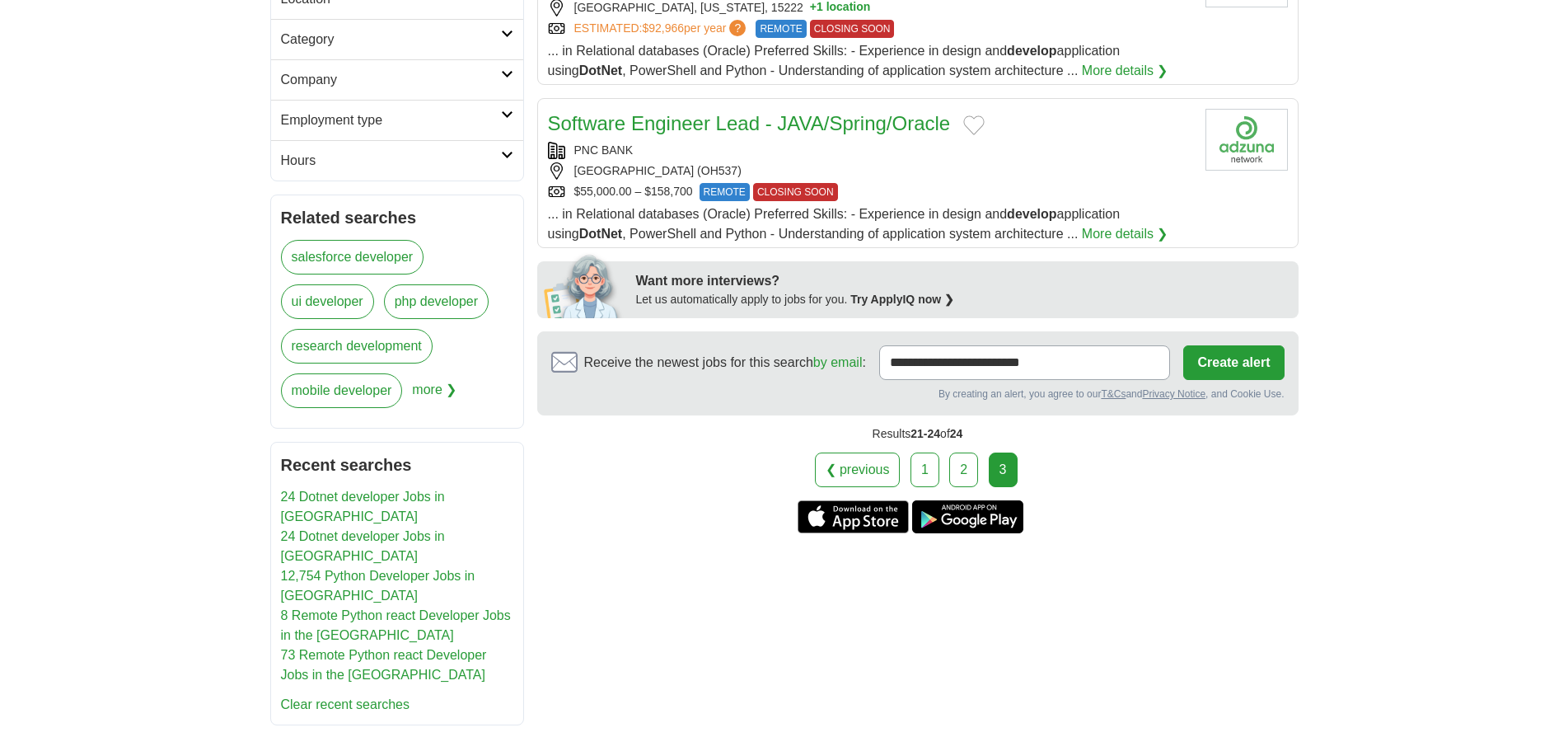
scroll to position [494, 0]
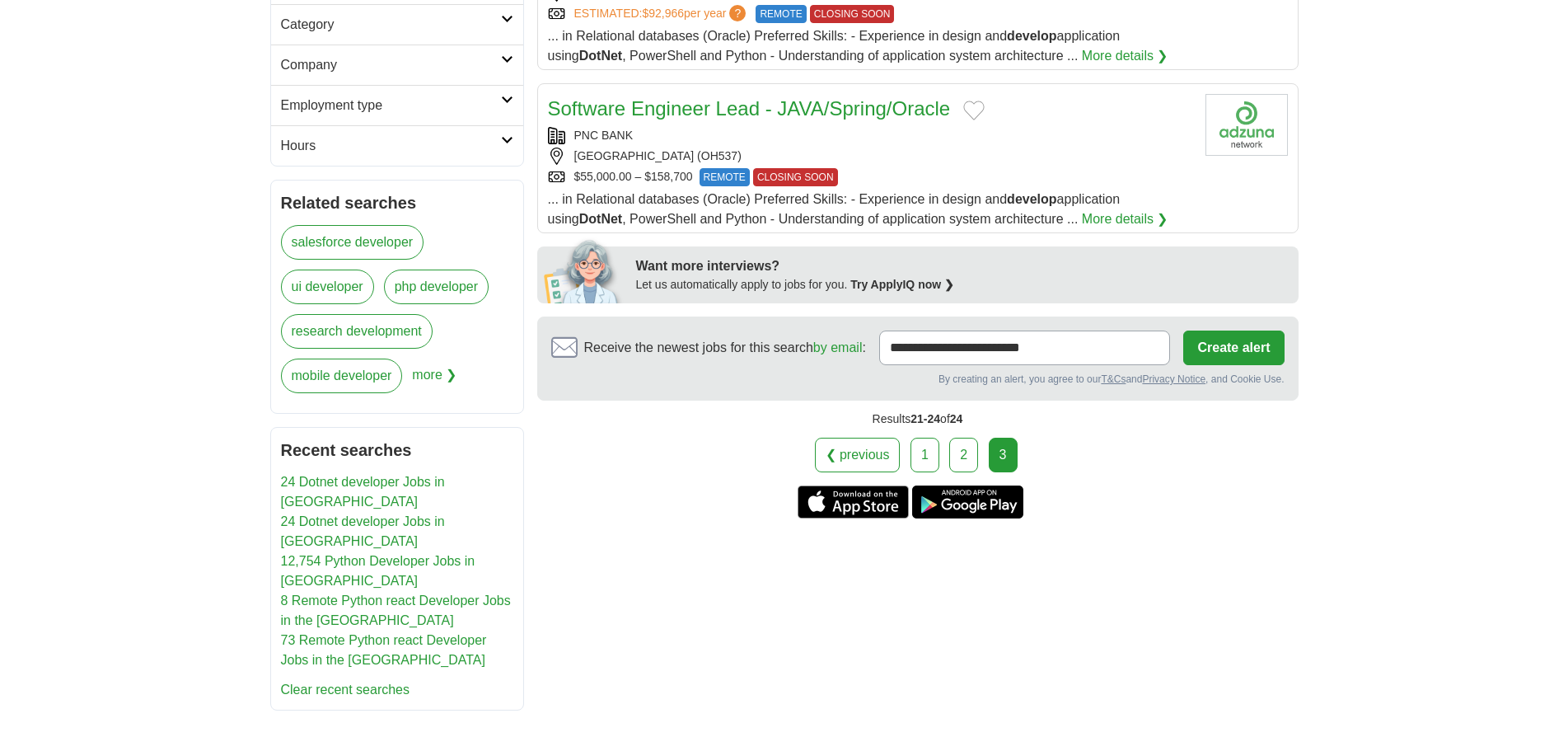
click at [1128, 481] on main "Lead Devops Engineer ZUNCH STAFFING PLANO, TEXAS $100K - $150K PER YEAR TOP MAT…" at bounding box center [918, 138] width 761 height 762
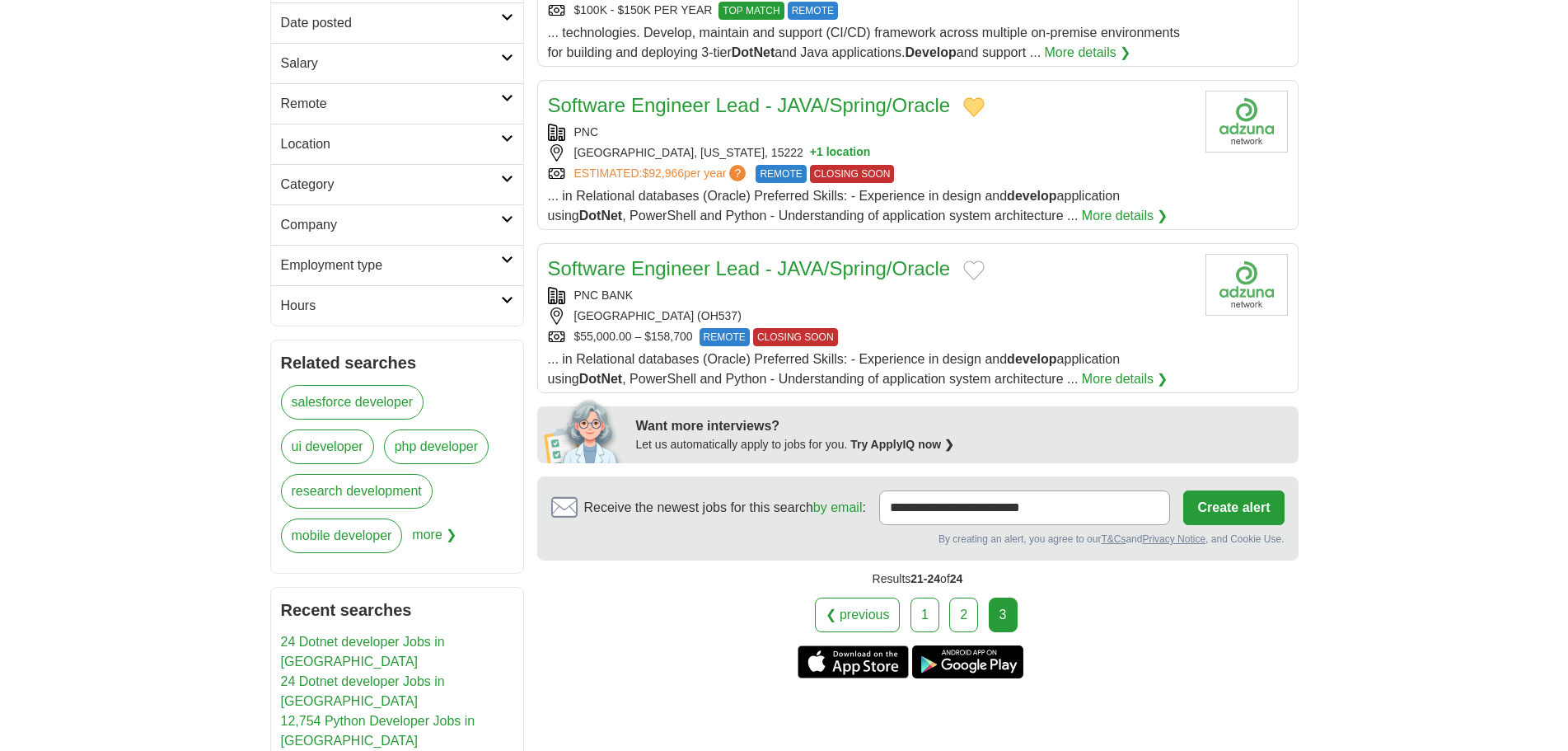
scroll to position [680, 0]
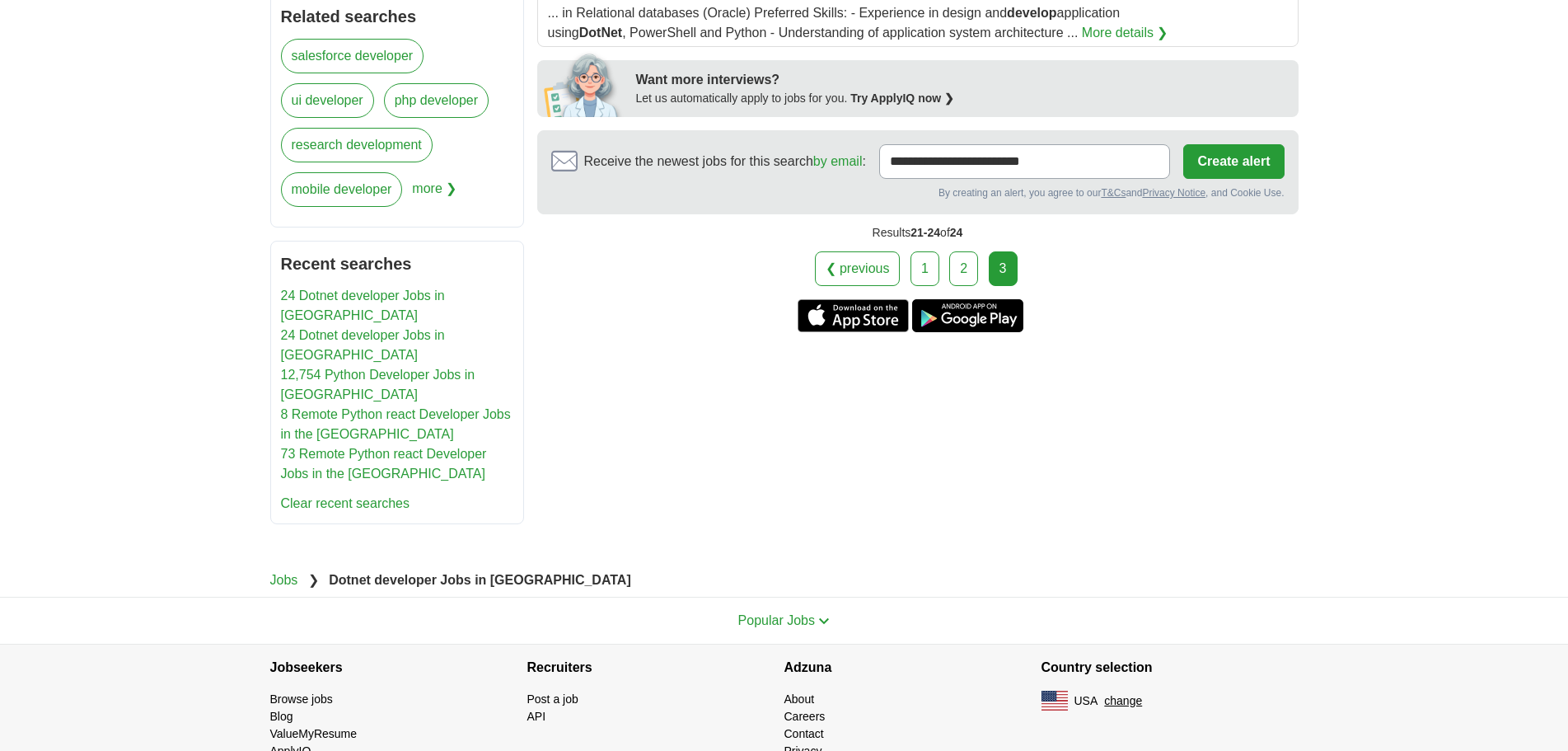
click at [918, 261] on link "1" at bounding box center [924, 268] width 29 height 34
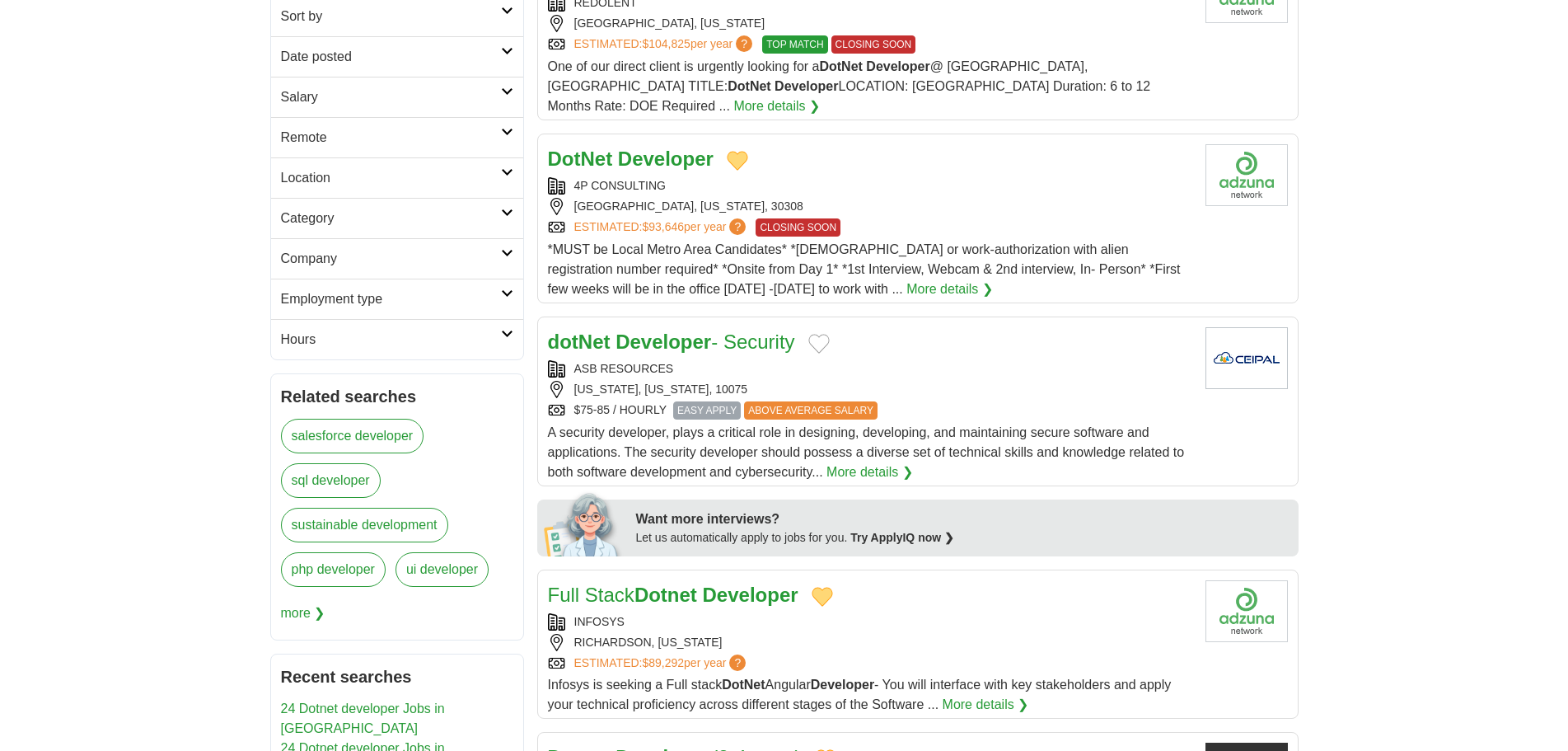
scroll to position [330, 0]
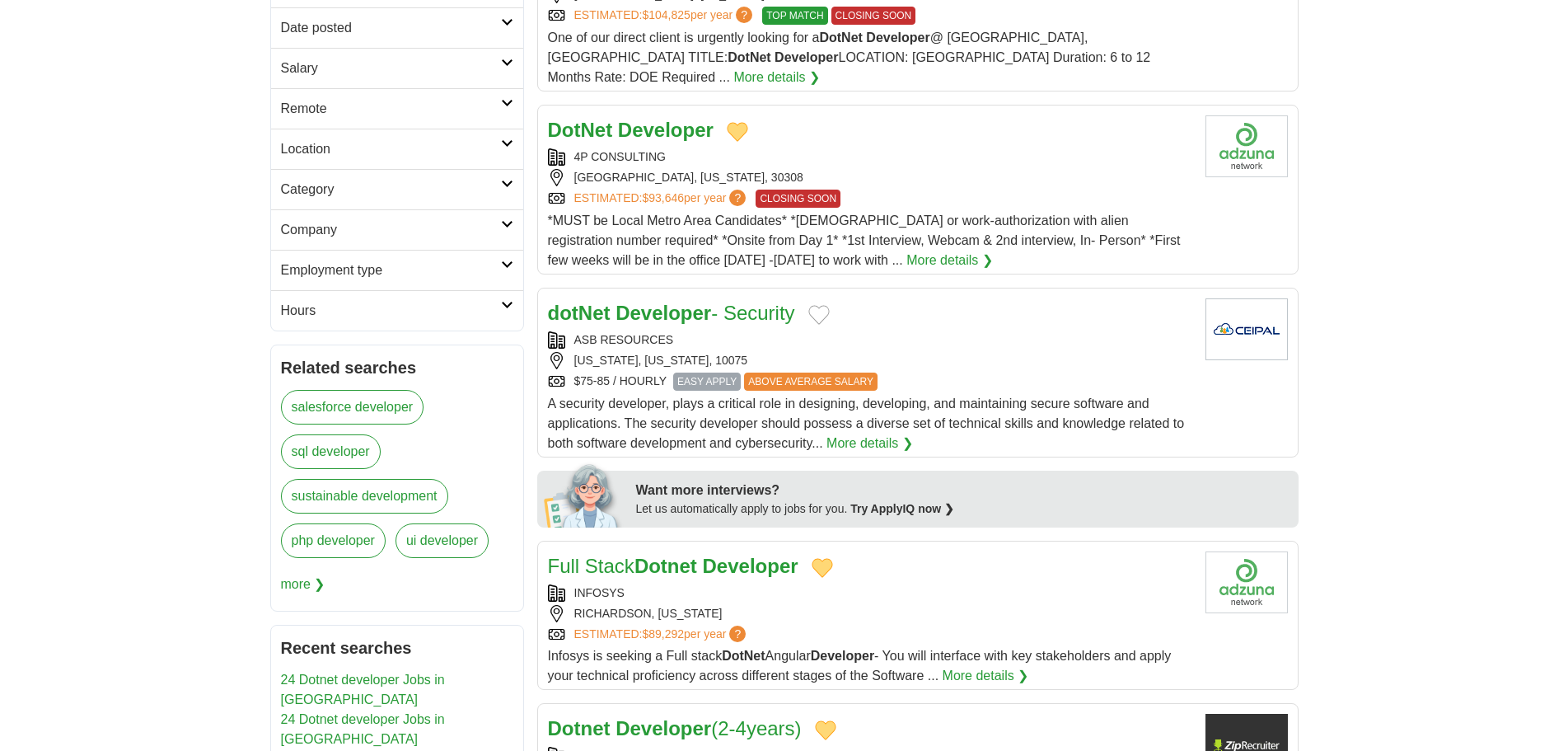
click at [825, 305] on button "Add to favorite jobs" at bounding box center [818, 315] width 21 height 19
